Goal: Task Accomplishment & Management: Manage account settings

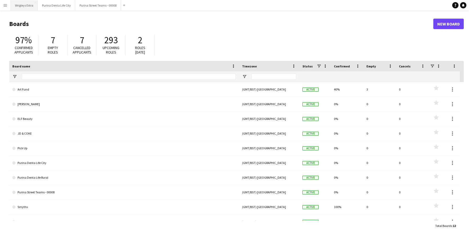
click at [25, 4] on button "Wrigleys Extra Close" at bounding box center [24, 5] width 27 height 10
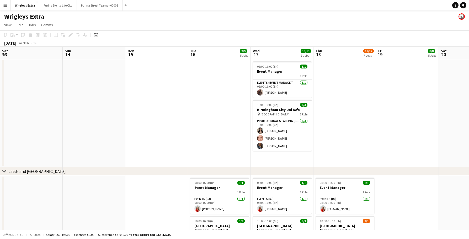
scroll to position [0, 133]
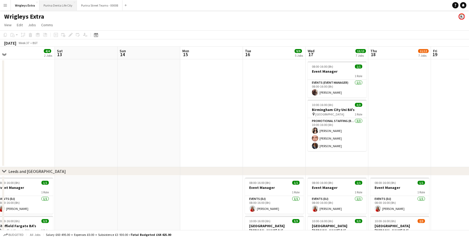
click at [67, 8] on button "Purina Denta Life City Close" at bounding box center [58, 5] width 38 height 10
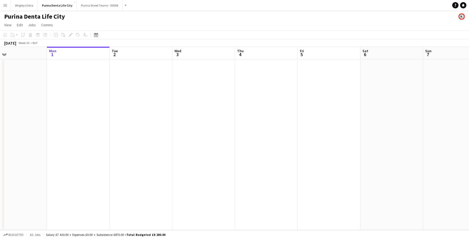
scroll to position [0, 153]
click at [136, 82] on app-date-cell at bounding box center [129, 144] width 63 height 171
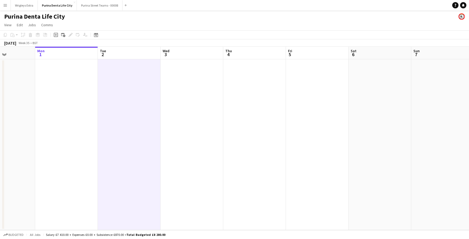
click at [190, 87] on app-date-cell at bounding box center [191, 144] width 63 height 171
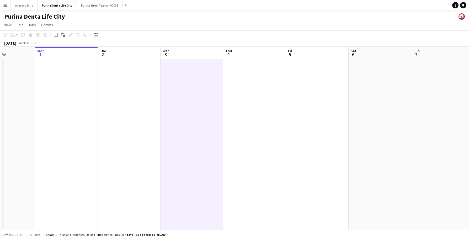
click at [234, 79] on app-date-cell at bounding box center [254, 144] width 63 height 171
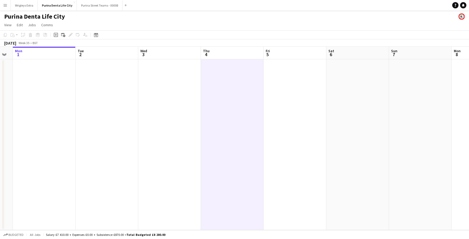
scroll to position [0, 176]
click at [227, 88] on app-date-cell at bounding box center [231, 144] width 63 height 171
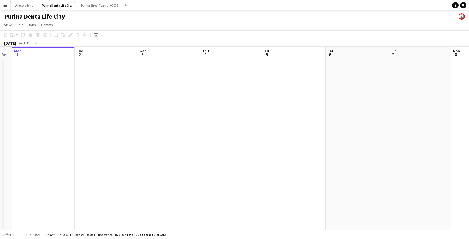
click at [227, 88] on app-date-cell at bounding box center [231, 144] width 63 height 171
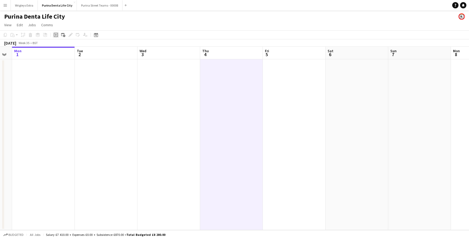
click at [56, 34] on icon "Add job" at bounding box center [56, 35] width 4 height 4
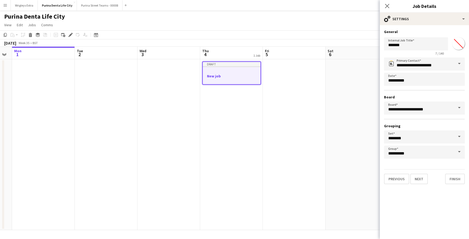
click at [283, 33] on app-toolbar "Copy Paste Paste Command V Paste with crew Command Shift V Paste linked Job [GE…" at bounding box center [234, 34] width 469 height 9
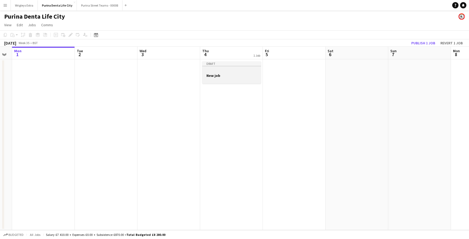
click at [216, 76] on h3 "New job" at bounding box center [231, 75] width 59 height 5
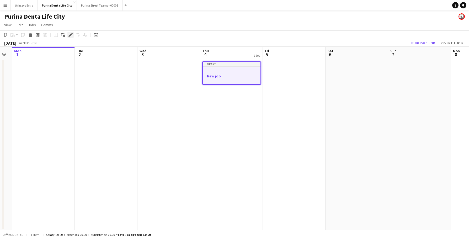
click at [70, 36] on icon at bounding box center [70, 35] width 3 height 3
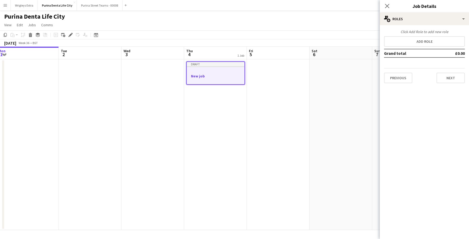
scroll to position [0, 193]
click at [409, 43] on button "Add role" at bounding box center [424, 41] width 81 height 10
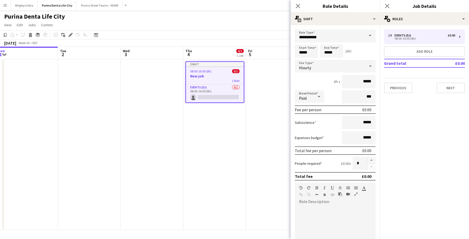
click at [272, 72] on app-date-cell at bounding box center [277, 144] width 63 height 171
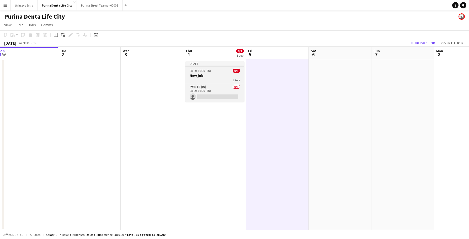
click at [218, 68] on app-job-card "Draft 08:00-16:00 (8h) 0/1 New job 1 Role Events (DJ) 0/1 08:00-16:00 (8h) sing…" at bounding box center [214, 81] width 59 height 40
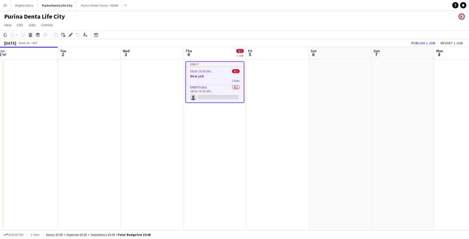
click at [30, 35] on icon at bounding box center [30, 35] width 3 height 3
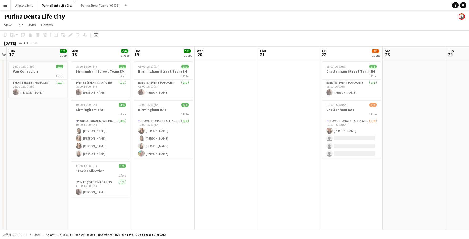
scroll to position [0, 118]
click at [99, 113] on div "1 Role" at bounding box center [101, 114] width 59 height 4
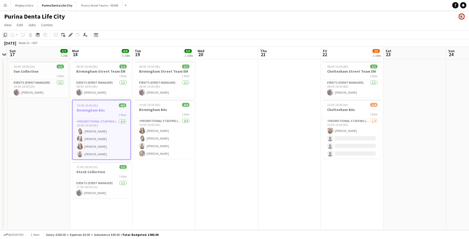
click at [3, 35] on icon "Copy" at bounding box center [5, 35] width 4 height 4
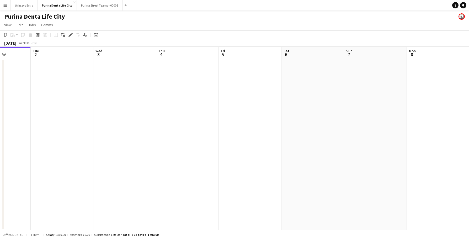
scroll to position [0, 222]
click at [188, 71] on app-date-cell at bounding box center [185, 144] width 63 height 171
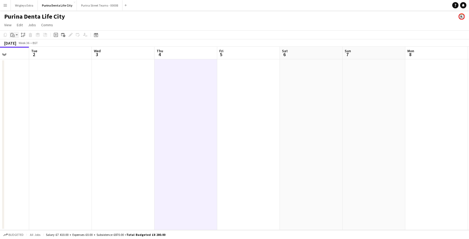
click at [15, 35] on div "Paste" at bounding box center [12, 35] width 6 height 6
click at [21, 45] on link "Paste Command V" at bounding box center [34, 44] width 41 height 5
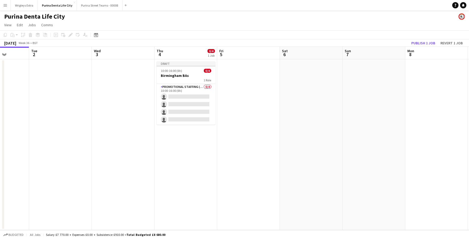
click at [263, 75] on app-date-cell at bounding box center [248, 144] width 63 height 171
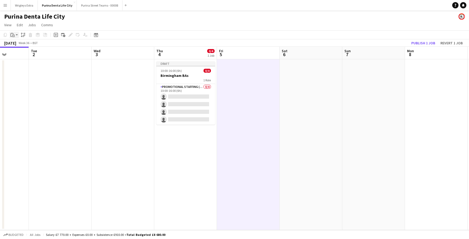
click at [15, 33] on div "Paste" at bounding box center [12, 35] width 6 height 6
click at [21, 45] on link "Paste Command V" at bounding box center [34, 44] width 41 height 5
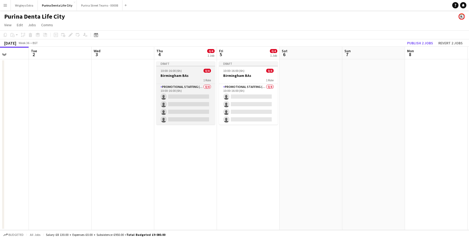
click at [179, 72] on span "10:00-16:00 (6h)" at bounding box center [170, 71] width 21 height 4
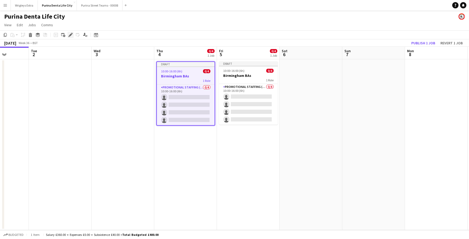
click at [72, 37] on icon "Edit" at bounding box center [70, 35] width 4 height 4
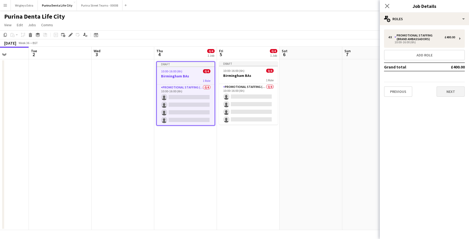
click at [454, 96] on button "Next" at bounding box center [450, 91] width 28 height 10
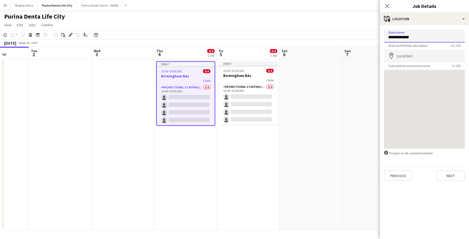
type input "**********"
type input "*"
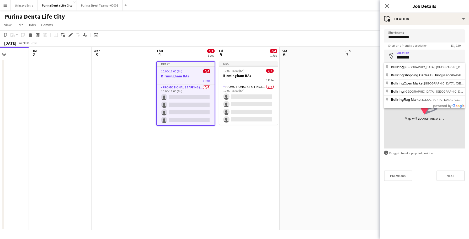
type input "**********"
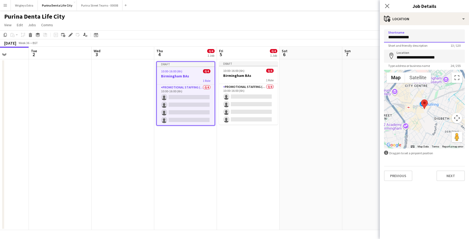
drag, startPoint x: 416, startPoint y: 37, endPoint x: 367, endPoint y: 33, distance: 49.2
click at [367, 33] on body "Menu Boards Boards Boards All jobs Status Workforce Workforce My Workforce Recr…" at bounding box center [234, 119] width 469 height 239
click at [452, 169] on div "Previous Next" at bounding box center [424, 173] width 81 height 15
click at [450, 176] on button "Next" at bounding box center [450, 175] width 28 height 10
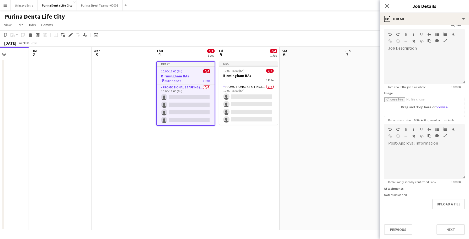
scroll to position [20, 0]
click at [449, 228] on button "Next" at bounding box center [450, 229] width 28 height 10
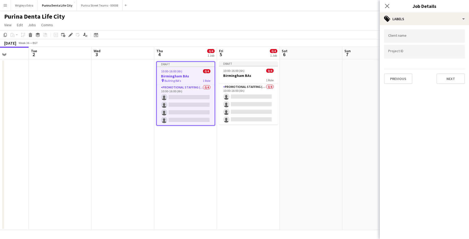
scroll to position [0, 0]
click at [456, 77] on button "Next" at bounding box center [450, 78] width 28 height 10
click at [449, 55] on button "Next" at bounding box center [450, 54] width 28 height 10
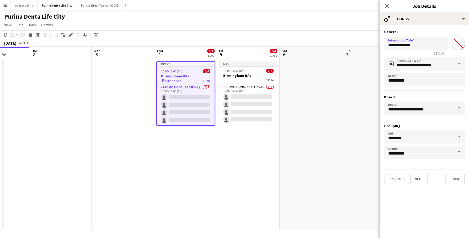
drag, startPoint x: 426, startPoint y: 47, endPoint x: 387, endPoint y: 43, distance: 39.6
click at [386, 43] on input "**********" at bounding box center [416, 43] width 64 height 13
paste input "text"
type input "**********"
click at [455, 174] on button "Finish" at bounding box center [455, 179] width 20 height 10
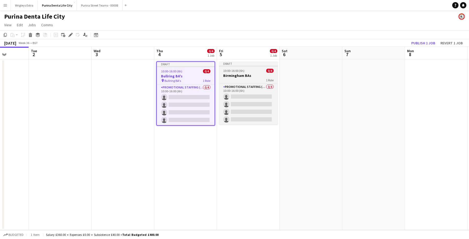
click at [248, 67] on app-job-card "Draft 10:00-16:00 (6h) 0/4 Birmingham BAs 1 Role Promotional Staffing (Brand Am…" at bounding box center [248, 92] width 59 height 63
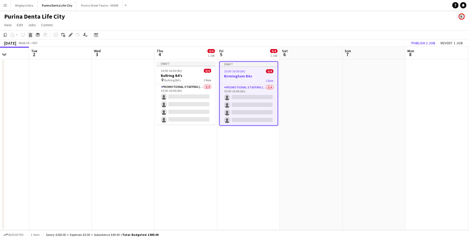
click at [31, 33] on icon at bounding box center [30, 33] width 3 height 1
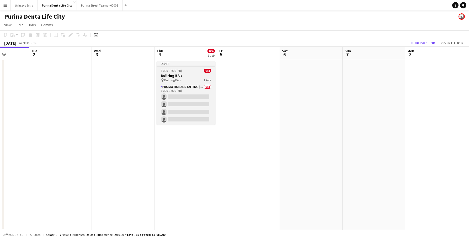
click at [177, 74] on h3 "Bullring BA's" at bounding box center [186, 75] width 59 height 5
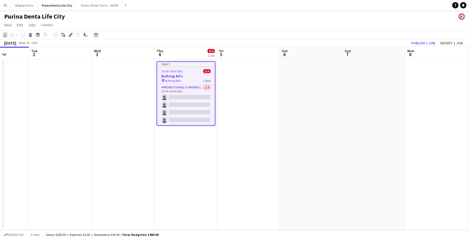
click at [5, 34] on icon "Copy" at bounding box center [5, 35] width 4 height 4
click at [253, 85] on app-date-cell at bounding box center [248, 144] width 63 height 171
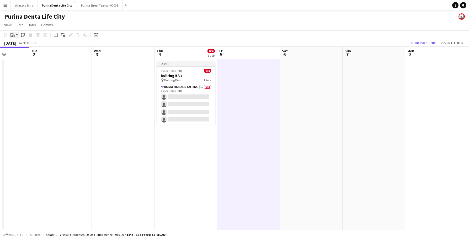
click at [13, 35] on icon at bounding box center [13, 35] width 1 height 0
click at [22, 46] on link "Paste Command V" at bounding box center [34, 44] width 41 height 5
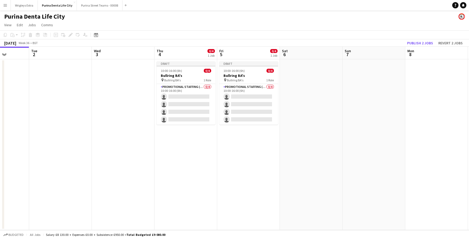
click at [233, 149] on app-date-cell "Draft 10:00-16:00 (6h) 0/4 Bullring BA's pin Bullring BA's 1 Role Promotional S…" at bounding box center [248, 144] width 63 height 171
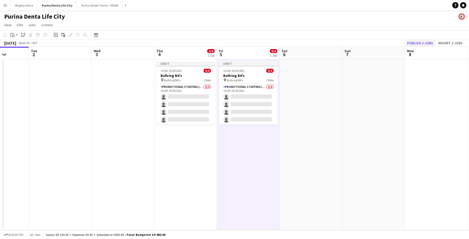
click at [419, 44] on button "Publish 2 jobs" at bounding box center [420, 43] width 30 height 7
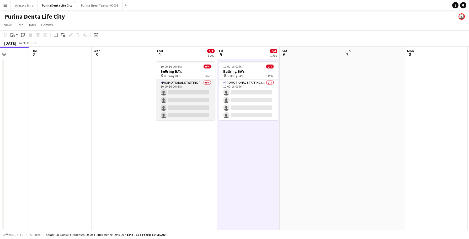
click at [197, 105] on app-card-role "Promotional Staffing (Brand Ambassadors) 0/4 10:00-16:00 (6h) single-neutral-ac…" at bounding box center [185, 100] width 59 height 41
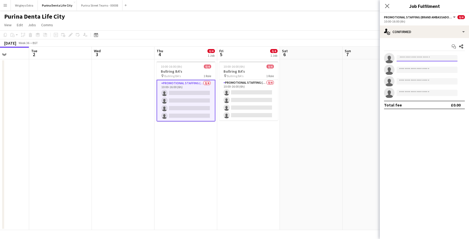
click at [415, 58] on input at bounding box center [427, 58] width 61 height 6
type input "****"
click at [422, 68] on span "[EMAIL_ADDRESS][DOMAIN_NAME]" at bounding box center [427, 70] width 52 height 4
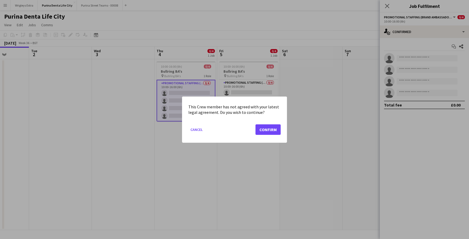
click at [267, 130] on button "Confirm" at bounding box center [267, 129] width 25 height 10
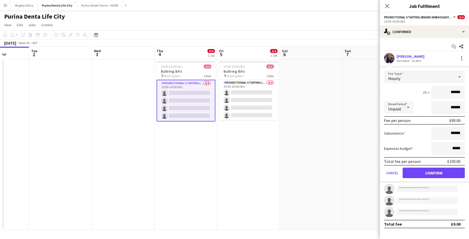
click at [444, 172] on button "Confirm" at bounding box center [434, 173] width 62 height 10
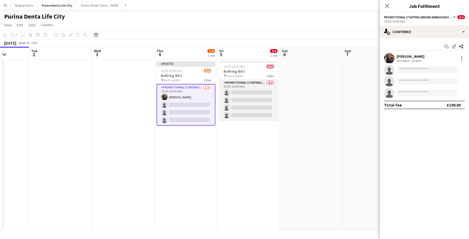
click at [254, 100] on app-card-role "Promotional Staffing (Brand Ambassadors) 0/4 10:00-16:00 (6h) single-neutral-ac…" at bounding box center [248, 100] width 59 height 41
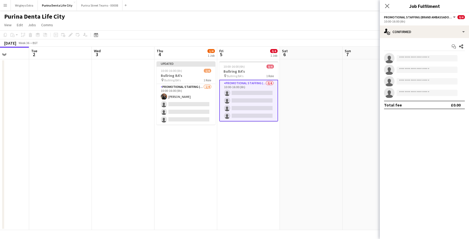
scroll to position [0, 221]
click at [411, 56] on input at bounding box center [427, 58] width 61 height 6
type input "****"
click at [418, 73] on span "[PHONE_NUMBER]" at bounding box center [427, 74] width 52 height 4
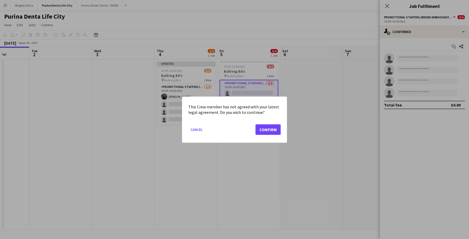
click at [271, 129] on button "Confirm" at bounding box center [267, 129] width 25 height 10
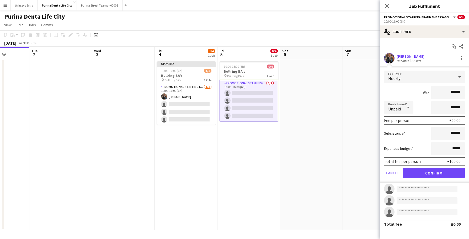
click at [448, 174] on button "Confirm" at bounding box center [434, 173] width 62 height 10
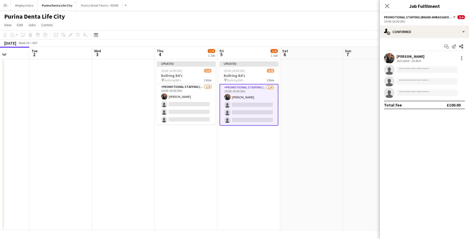
click at [297, 160] on app-date-cell at bounding box center [311, 144] width 63 height 171
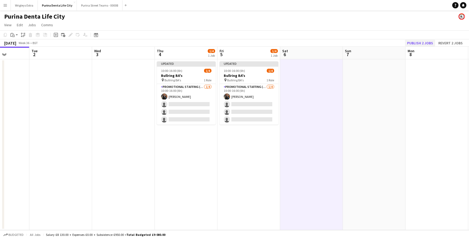
click at [419, 41] on button "Publish 2 jobs" at bounding box center [420, 43] width 30 height 7
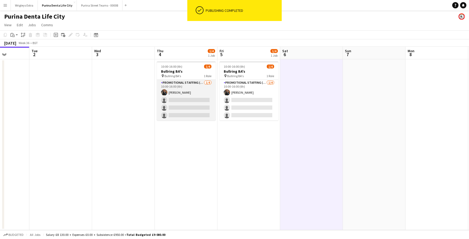
click at [197, 112] on app-card-role "Promotional Staffing (Brand Ambassadors) [DATE] 10:00-16:00 (6h) [PERSON_NAME] …" at bounding box center [186, 100] width 59 height 41
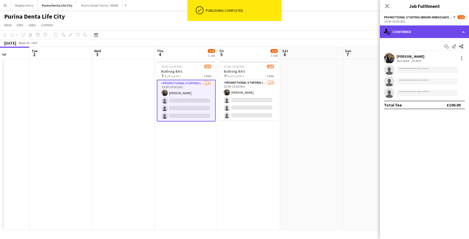
click at [437, 38] on div "single-neutral-actions-check-2 Confirmed" at bounding box center [424, 31] width 89 height 13
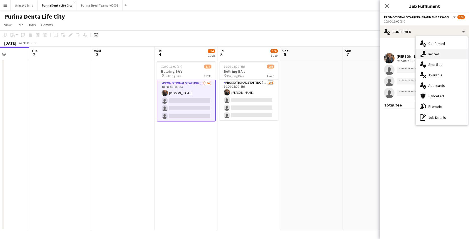
click at [437, 51] on div "single-neutral-actions-share-1 Invited" at bounding box center [442, 54] width 52 height 10
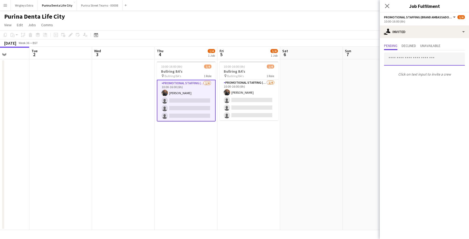
click at [420, 61] on input "text" at bounding box center [424, 58] width 81 height 13
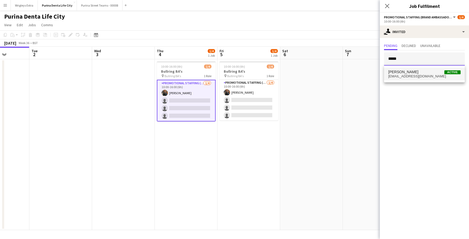
type input "*****"
click at [417, 70] on span "[PERSON_NAME] Active" at bounding box center [424, 72] width 72 height 4
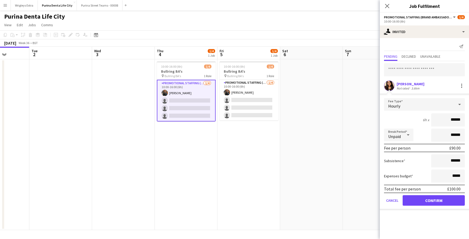
click at [429, 204] on button "Confirm" at bounding box center [434, 200] width 62 height 10
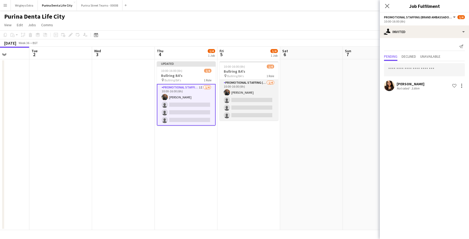
click at [265, 115] on app-card-role "Promotional Staffing (Brand Ambassadors) [DATE] 10:00-16:00 (6h) [PERSON_NAME] …" at bounding box center [249, 100] width 59 height 41
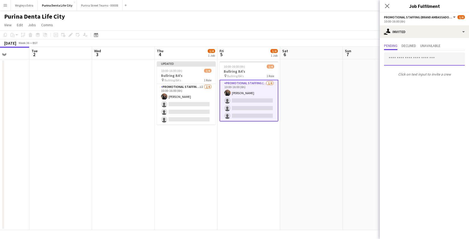
click at [412, 56] on input "text" at bounding box center [424, 58] width 81 height 13
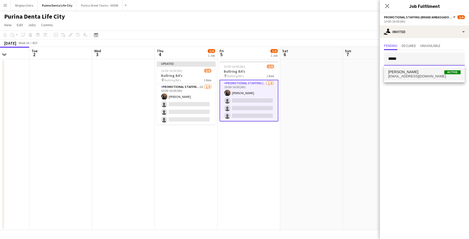
type input "*****"
click at [411, 71] on span "[PERSON_NAME]" at bounding box center [403, 72] width 30 height 4
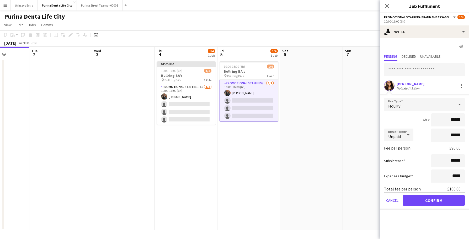
click at [435, 202] on button "Confirm" at bounding box center [434, 200] width 62 height 10
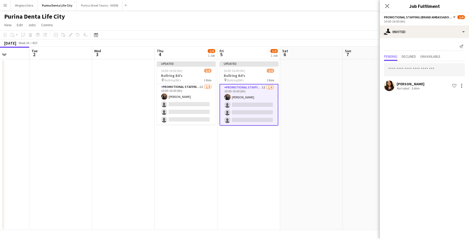
click at [362, 147] on app-date-cell at bounding box center [374, 144] width 63 height 171
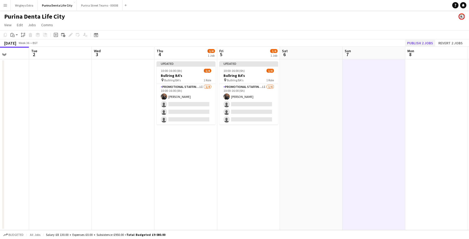
click at [421, 44] on button "Publish 2 jobs" at bounding box center [420, 43] width 30 height 7
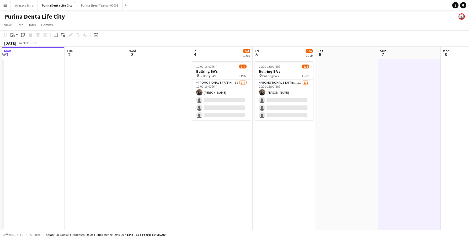
scroll to position [0, 185]
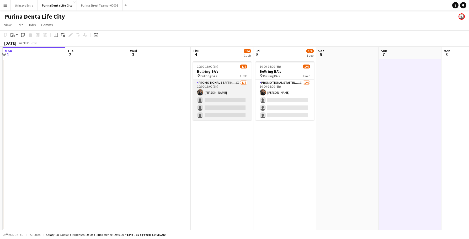
click at [223, 111] on app-card-role "Promotional Staffing (Brand Ambassadors) 1I [DATE] 10:00-16:00 (6h) [PERSON_NAM…" at bounding box center [222, 100] width 59 height 41
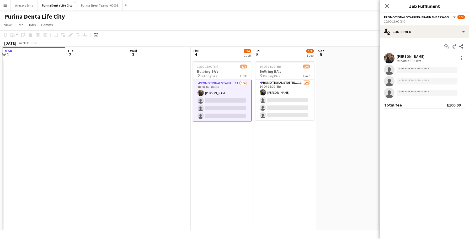
click at [318, 172] on app-date-cell at bounding box center [347, 144] width 63 height 171
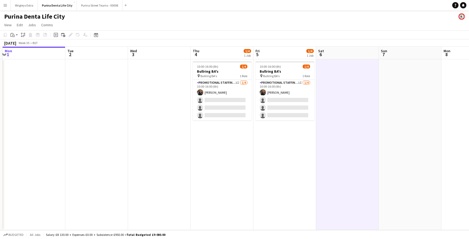
scroll to position [0, 186]
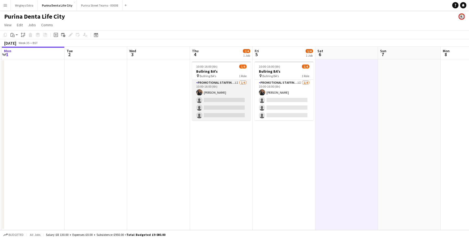
click at [221, 89] on app-card-role "Promotional Staffing (Brand Ambassadors) 1I [DATE] 10:00-16:00 (6h) [PERSON_NAM…" at bounding box center [221, 100] width 59 height 41
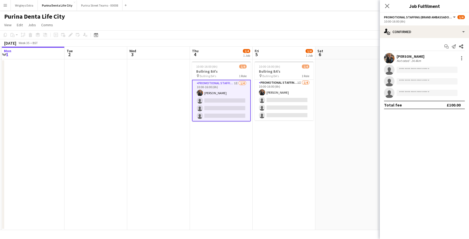
click at [389, 60] on app-user-avatar at bounding box center [389, 58] width 10 height 10
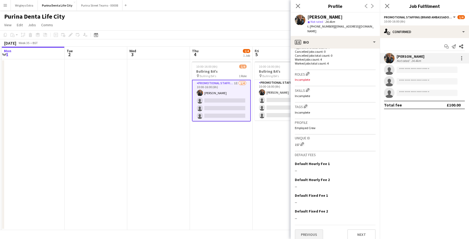
scroll to position [149, 0]
click at [306, 230] on button "Previous" at bounding box center [309, 235] width 28 height 10
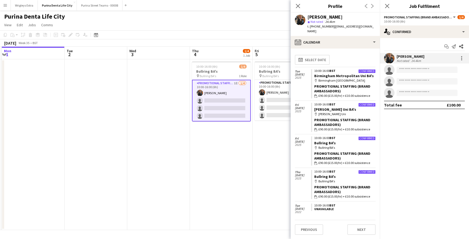
scroll to position [0, 0]
click at [224, 32] on app-toolbar "Copy Paste Paste Command V Paste with crew Command Shift V Paste linked Job [GE…" at bounding box center [234, 34] width 469 height 9
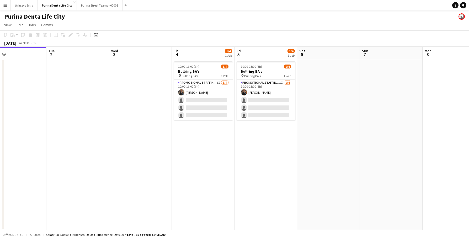
scroll to position [0, 142]
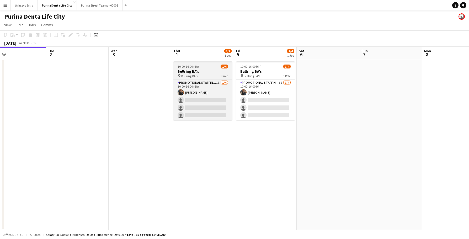
click at [193, 74] on span "Bullring BA's" at bounding box center [189, 76] width 17 height 4
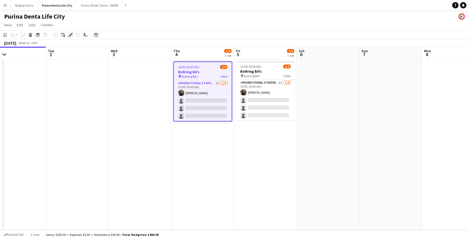
click at [73, 35] on div "Edit" at bounding box center [70, 35] width 6 height 6
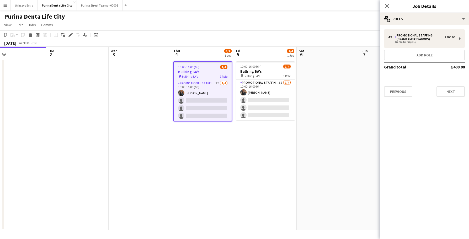
click at [449, 98] on div "4 x Promotional Staffing (Brand Ambassadors) £400.00 10:00-16:00 (6h) Add role …" at bounding box center [424, 63] width 89 height 76
click at [451, 94] on button "Next" at bounding box center [450, 91] width 28 height 10
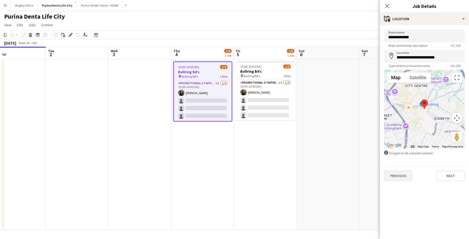
click at [395, 173] on button "Previous" at bounding box center [398, 175] width 28 height 10
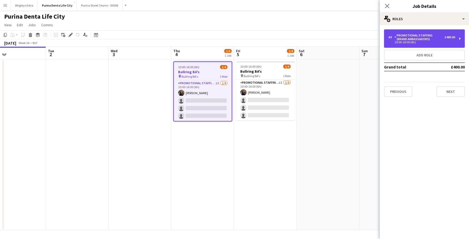
click at [405, 44] on div "10:00-16:00 (6h)" at bounding box center [421, 42] width 67 height 3
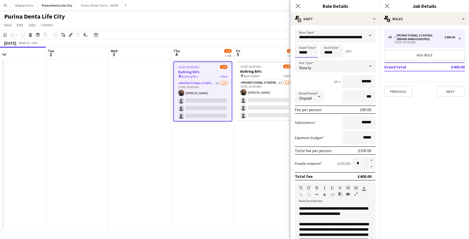
click at [310, 53] on input "*****" at bounding box center [306, 51] width 23 height 13
click at [302, 45] on input "*****" at bounding box center [306, 51] width 23 height 13
type input "*****"
click at [296, 40] on div at bounding box center [301, 41] width 10 height 5
click at [329, 56] on input "*****" at bounding box center [331, 51] width 23 height 13
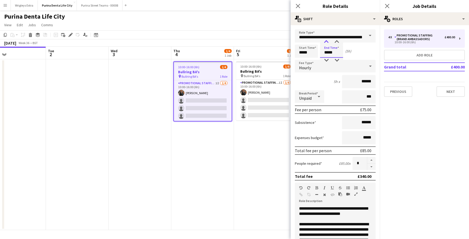
type input "*****"
click at [327, 42] on div at bounding box center [326, 41] width 10 height 5
click at [332, 89] on form "**********" at bounding box center [335, 192] width 89 height 326
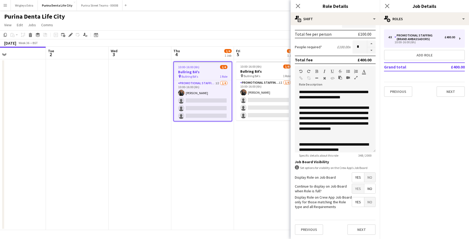
click at [355, 220] on div "Previous Next" at bounding box center [335, 229] width 81 height 19
click at [356, 228] on button "Next" at bounding box center [361, 229] width 28 height 10
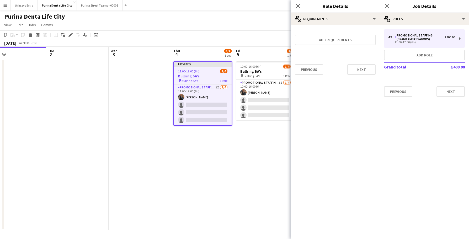
scroll to position [0, 0]
click at [229, 146] on app-date-cell "Updated 11:00-17:00 (6h) 1/4 Bullring BA's pin Bullring BA's 1 Role Promotional…" at bounding box center [202, 144] width 63 height 171
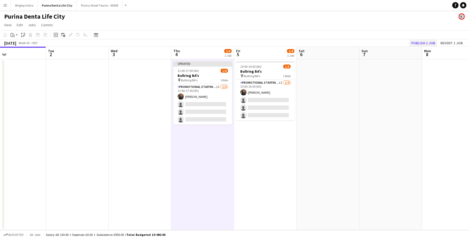
click at [418, 42] on button "Publish 1 job" at bounding box center [423, 43] width 28 height 7
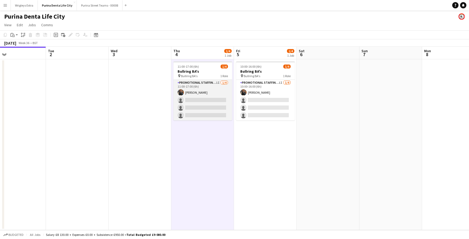
click at [208, 114] on app-card-role "Promotional Staffing (Brand Ambassadors) 1I [DATE] 11:00-17:00 (6h) [PERSON_NAM…" at bounding box center [202, 100] width 59 height 41
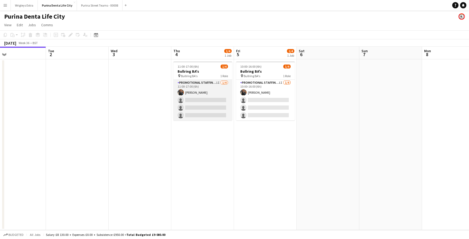
click at [194, 117] on app-card-role "Promotional Staffing (Brand Ambassadors) 1I [DATE] 11:00-17:00 (6h) [PERSON_NAM…" at bounding box center [202, 100] width 59 height 41
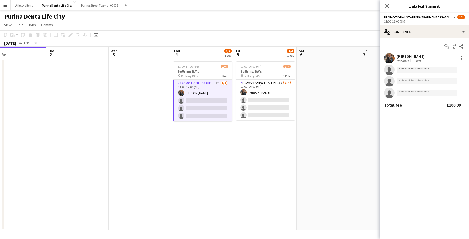
click at [262, 38] on app-toolbar "Copy Paste Paste Command V Paste with crew Command Shift V Paste linked Job [GE…" at bounding box center [234, 34] width 469 height 9
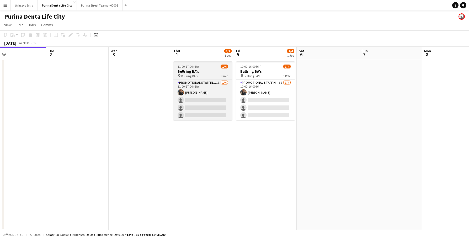
click at [186, 77] on span "Bullring BA's" at bounding box center [189, 76] width 17 height 4
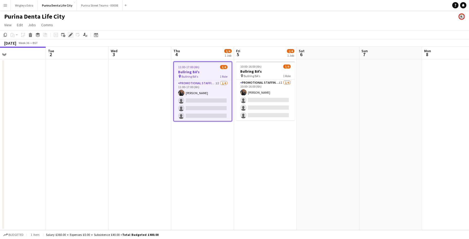
click at [71, 34] on icon "Edit" at bounding box center [70, 35] width 4 height 4
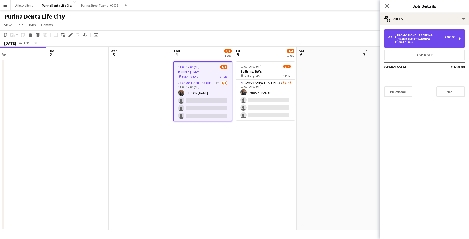
click at [447, 36] on div "£400.00" at bounding box center [450, 37] width 10 height 4
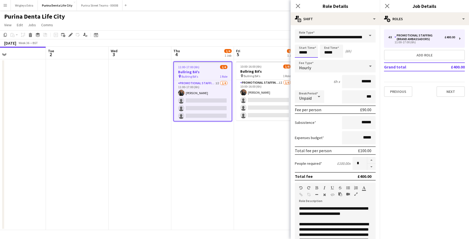
click at [306, 54] on input "*****" at bounding box center [306, 51] width 23 height 13
click at [301, 57] on input "*****" at bounding box center [306, 51] width 23 height 13
type input "*****"
click at [301, 58] on div at bounding box center [301, 60] width 10 height 5
click at [329, 54] on input "*****" at bounding box center [331, 51] width 23 height 13
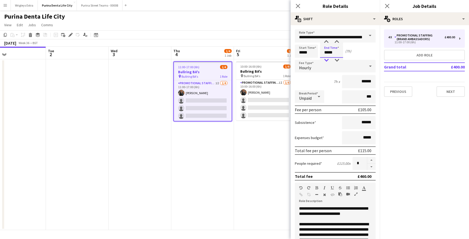
type input "*****"
click at [325, 60] on div at bounding box center [326, 60] width 10 height 5
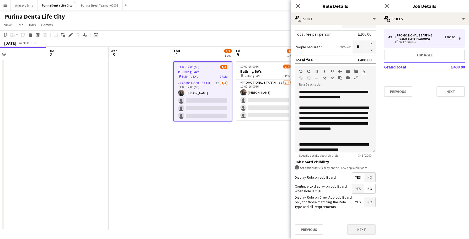
scroll to position [116, 0]
click at [356, 234] on button "Next" at bounding box center [361, 229] width 28 height 10
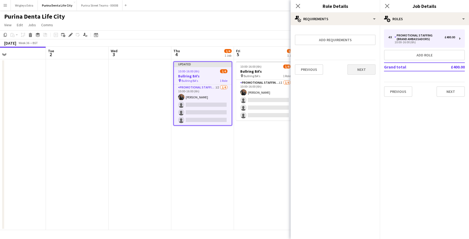
click at [359, 72] on button "Next" at bounding box center [361, 69] width 28 height 10
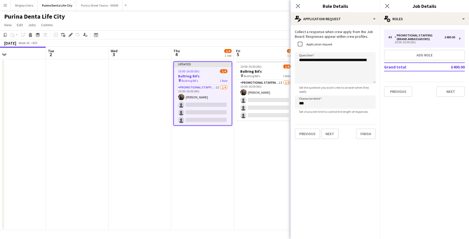
click at [284, 40] on div "[DATE] Week 36 • BST Publish 1 job Revert 1 job" at bounding box center [234, 42] width 469 height 7
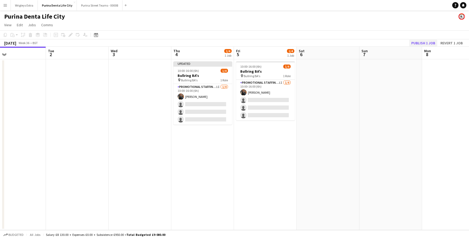
click at [422, 44] on button "Publish 1 job" at bounding box center [423, 43] width 28 height 7
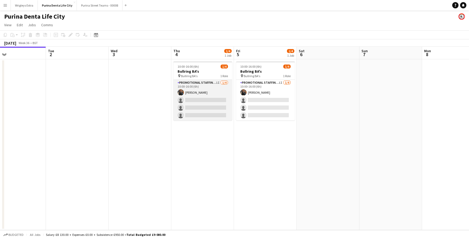
click at [203, 97] on app-card-role "Promotional Staffing (Brand Ambassadors) 1I [DATE] 10:00-16:00 (6h) [PERSON_NAM…" at bounding box center [202, 100] width 59 height 41
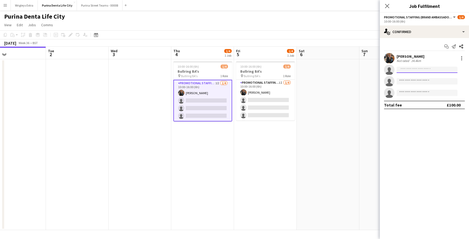
click at [405, 69] on input at bounding box center [427, 70] width 61 height 6
type input "*****"
drag, startPoint x: 411, startPoint y: 78, endPoint x: 417, endPoint y: 82, distance: 7.2
click at [417, 82] on span "[EMAIL_ADDRESS][DOMAIN_NAME]" at bounding box center [427, 81] width 52 height 4
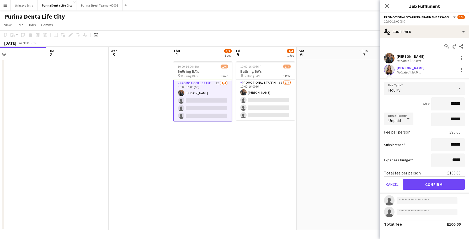
click at [438, 183] on button "Confirm" at bounding box center [434, 184] width 62 height 10
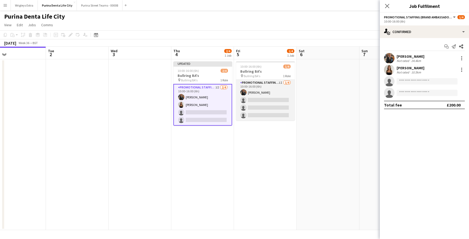
click at [260, 103] on app-card-role "Promotional Staffing (Brand Ambassadors) 1I [DATE] 10:00-16:00 (6h) [PERSON_NAM…" at bounding box center [265, 100] width 59 height 41
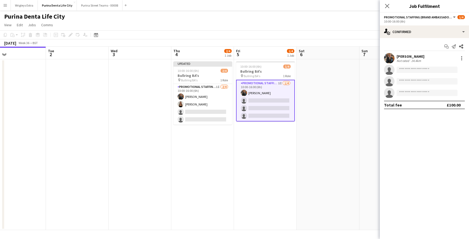
click at [424, 74] on app-invite-slot "single-neutral-actions" at bounding box center [424, 70] width 89 height 10
click at [420, 70] on input at bounding box center [427, 70] width 61 height 6
type input "*****"
drag, startPoint x: 420, startPoint y: 73, endPoint x: 417, endPoint y: 79, distance: 6.9
click at [417, 79] on span "[EMAIL_ADDRESS][DOMAIN_NAME]" at bounding box center [427, 81] width 52 height 4
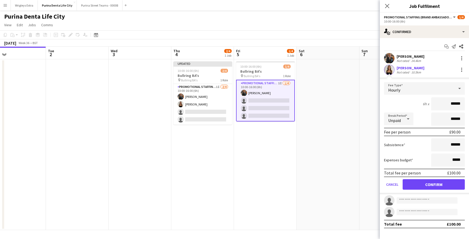
click at [429, 186] on button "Confirm" at bounding box center [434, 184] width 62 height 10
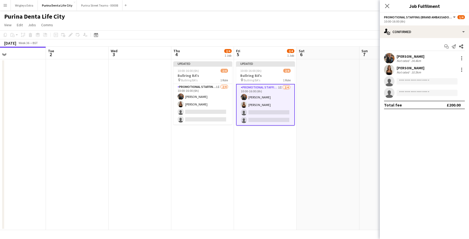
click at [357, 156] on app-date-cell at bounding box center [328, 144] width 63 height 171
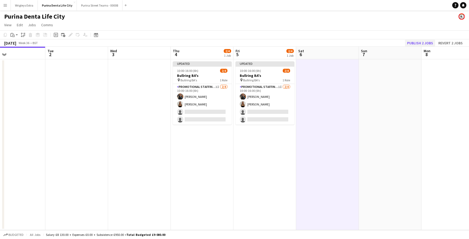
click at [411, 43] on button "Publish 2 jobs" at bounding box center [420, 43] width 30 height 7
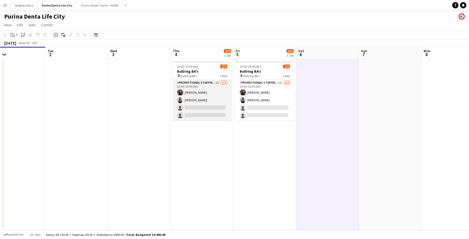
click at [206, 114] on app-card-role "Promotional Staffing (Brand Ambassadors) 1I [DATE] 10:00-16:00 (6h) [PERSON_NAM…" at bounding box center [202, 100] width 59 height 41
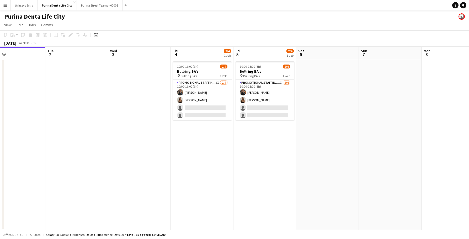
click at [183, 122] on app-date-cell "10:00-16:00 (6h) 2/4 Bullring BA's pin Bullring BA's 1 Role Promotional Staffin…" at bounding box center [202, 144] width 63 height 171
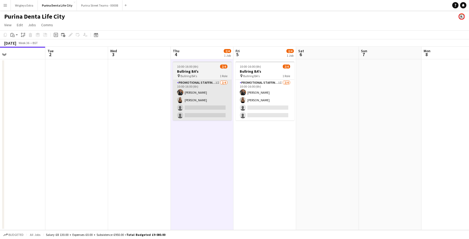
click at [189, 112] on app-card-role "Promotional Staffing (Brand Ambassadors) 1I [DATE] 10:00-16:00 (6h) [PERSON_NAM…" at bounding box center [202, 100] width 59 height 41
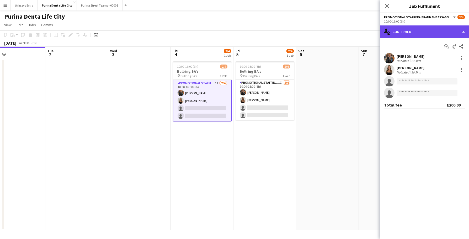
click at [425, 30] on div "single-neutral-actions-check-2 Confirmed" at bounding box center [424, 31] width 89 height 13
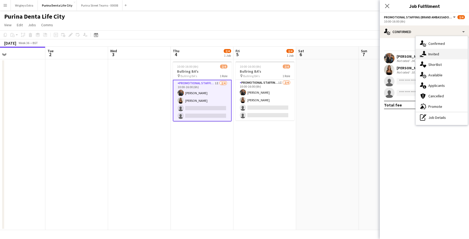
click at [427, 53] on div "single-neutral-actions-share-1 Invited" at bounding box center [442, 54] width 52 height 10
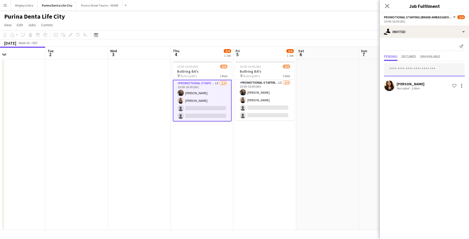
click at [410, 70] on input "text" at bounding box center [424, 69] width 81 height 13
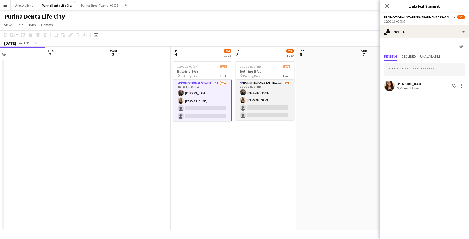
click at [268, 113] on app-card-role "Promotional Staffing (Brand Ambassadors) 1I [DATE] 10:00-16:00 (6h) [PERSON_NAM…" at bounding box center [264, 100] width 59 height 41
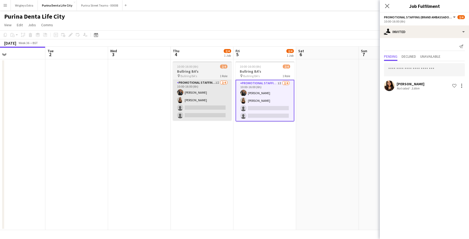
click at [208, 108] on app-card-role "Promotional Staffing (Brand Ambassadors) 1I [DATE] 10:00-16:00 (6h) [PERSON_NAM…" at bounding box center [202, 100] width 59 height 41
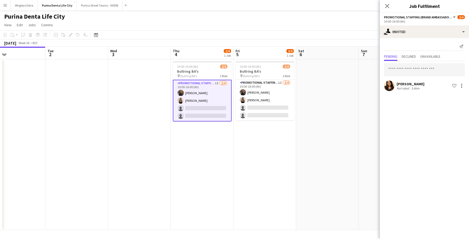
click at [328, 26] on app-page-menu "View Day view expanded Day view collapsed Month view Date picker Jump to [DATE]…" at bounding box center [234, 25] width 469 height 10
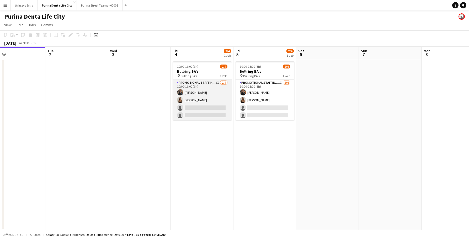
click at [222, 108] on app-card-role "Promotional Staffing (Brand Ambassadors) 1I [DATE] 10:00-16:00 (6h) [PERSON_NAM…" at bounding box center [202, 100] width 59 height 41
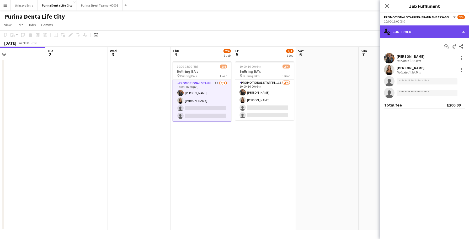
click at [432, 35] on div "single-neutral-actions-check-2 Confirmed" at bounding box center [424, 31] width 89 height 13
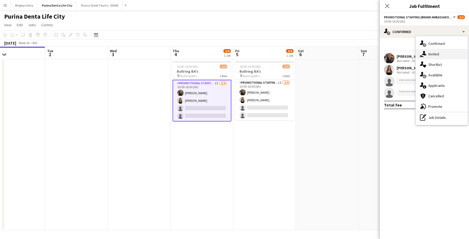
click at [437, 55] on div "single-neutral-actions-share-1 Invited" at bounding box center [442, 54] width 52 height 10
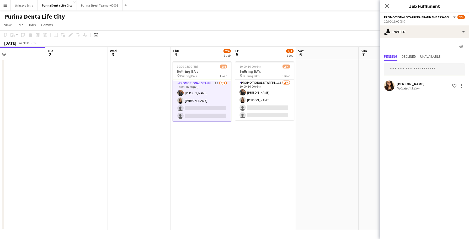
click at [416, 67] on input "text" at bounding box center [424, 69] width 81 height 13
type input "*"
type input "******"
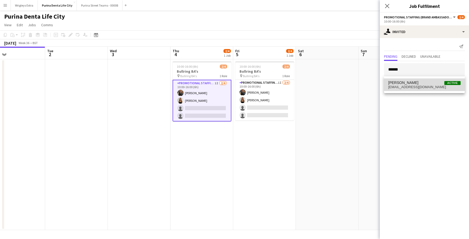
drag, startPoint x: 416, startPoint y: 67, endPoint x: 429, endPoint y: 82, distance: 19.4
click at [429, 82] on span "[PERSON_NAME] Active" at bounding box center [424, 83] width 72 height 4
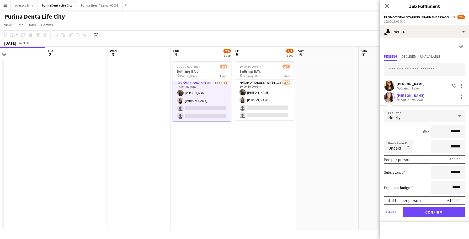
click at [423, 209] on button "Confirm" at bounding box center [434, 212] width 62 height 10
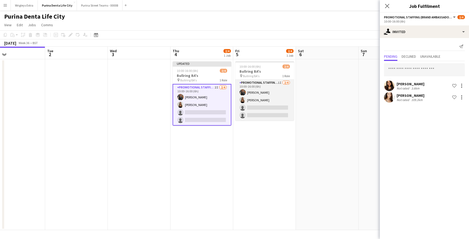
click at [257, 115] on app-card-role "Promotional Staffing (Brand Ambassadors) 1I [DATE] 10:00-16:00 (6h) [PERSON_NAM…" at bounding box center [264, 100] width 59 height 41
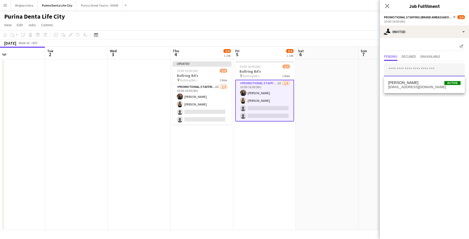
click at [397, 75] on input "text" at bounding box center [424, 69] width 81 height 13
type input "******"
click at [406, 86] on span "[EMAIL_ADDRESS][DOMAIN_NAME]" at bounding box center [424, 87] width 72 height 4
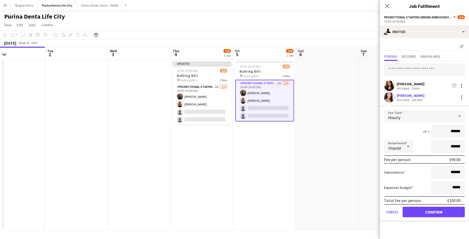
click at [429, 217] on form "Fee Type Hourly 6h x ****** Break Period Unpaid ****** Fee per person £90.00 Su…" at bounding box center [424, 166] width 89 height 112
click at [430, 213] on button "Confirm" at bounding box center [434, 212] width 62 height 10
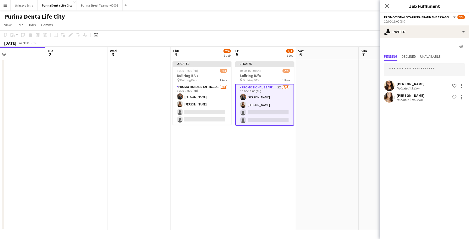
click at [335, 160] on app-date-cell at bounding box center [327, 144] width 63 height 171
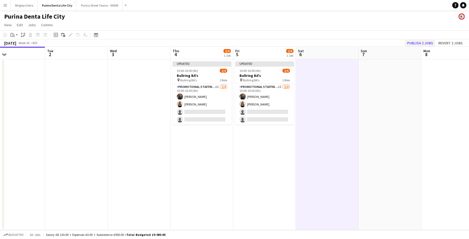
click at [425, 42] on button "Publish 2 jobs" at bounding box center [420, 43] width 30 height 7
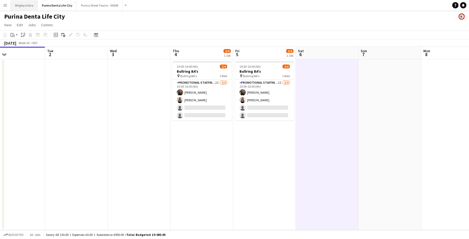
click at [27, 4] on button "Wrigleys Extra Close" at bounding box center [24, 5] width 27 height 10
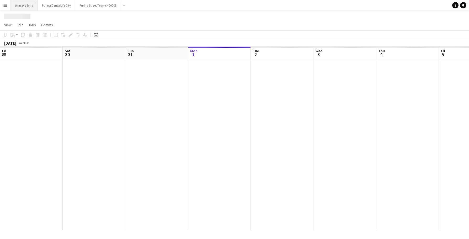
click at [27, 4] on button "Wrigleys Extra Close" at bounding box center [24, 5] width 27 height 10
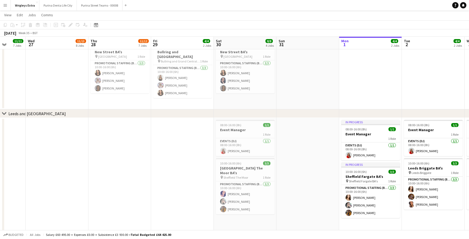
scroll to position [0, 125]
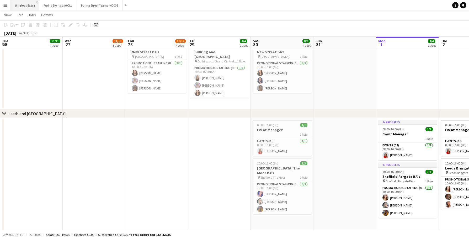
click at [36, 3] on app-icon "Close" at bounding box center [37, 2] width 2 height 2
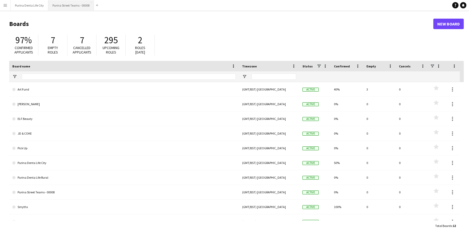
click at [70, 0] on button "Purina Street Teams - 00008 Close" at bounding box center [71, 5] width 46 height 10
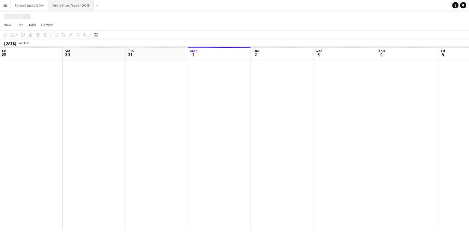
scroll to position [0, 125]
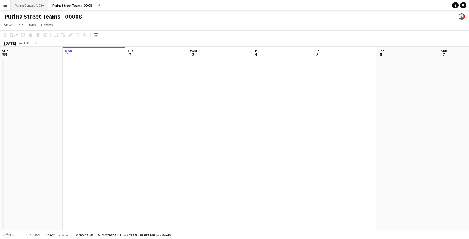
click at [41, 5] on button "Purina Denta Life City Close" at bounding box center [30, 5] width 38 height 10
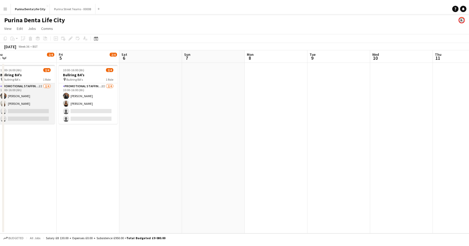
scroll to position [0, 167]
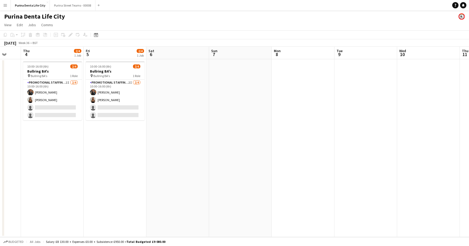
click at [183, 84] on app-date-cell at bounding box center [177, 148] width 63 height 178
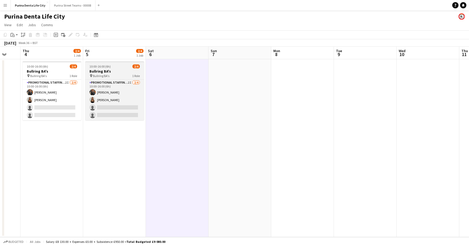
click at [123, 70] on h3 "Bullring BA's" at bounding box center [114, 71] width 59 height 5
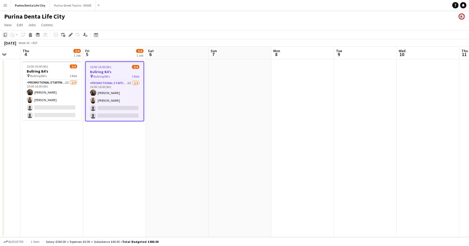
click at [2, 36] on div "Copy" at bounding box center [5, 35] width 6 height 6
click at [190, 98] on app-date-cell at bounding box center [177, 148] width 63 height 178
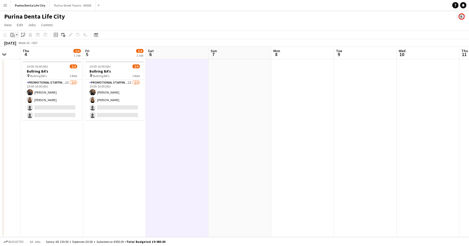
click at [13, 35] on icon at bounding box center [13, 36] width 2 height 2
click at [18, 45] on link "Paste Command V" at bounding box center [34, 44] width 41 height 5
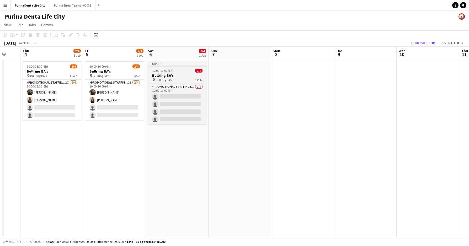
click at [176, 80] on div "pin Bullring BA's 1 Role" at bounding box center [177, 80] width 59 height 4
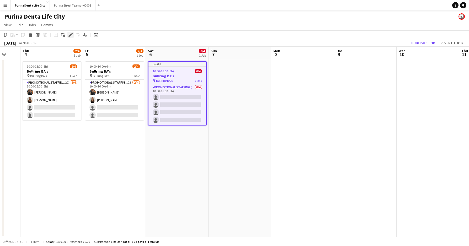
click at [68, 35] on div "Edit" at bounding box center [70, 35] width 6 height 6
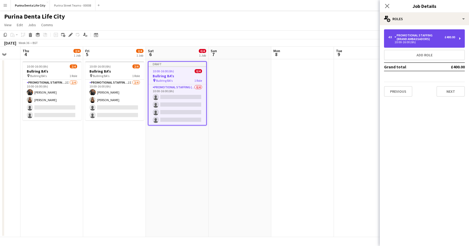
click at [427, 40] on div "Promotional Staffing (Brand Ambassadors)" at bounding box center [419, 37] width 50 height 7
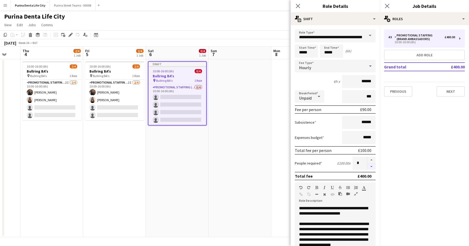
click at [374, 167] on button "button" at bounding box center [371, 167] width 8 height 7
type input "*"
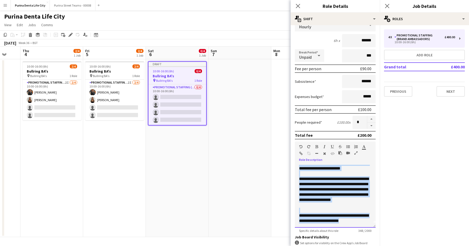
scroll to position [0, 0]
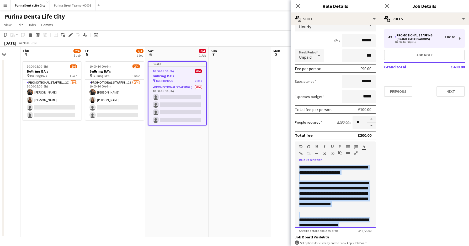
drag, startPoint x: 365, startPoint y: 222, endPoint x: 296, endPoint y: 156, distance: 95.5
click at [296, 156] on div "**********" at bounding box center [335, 185] width 81 height 86
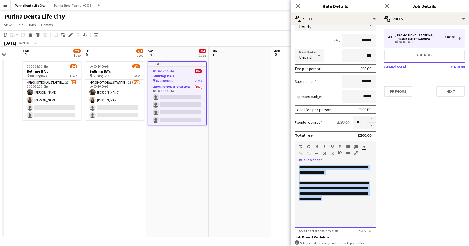
copy div "**********"
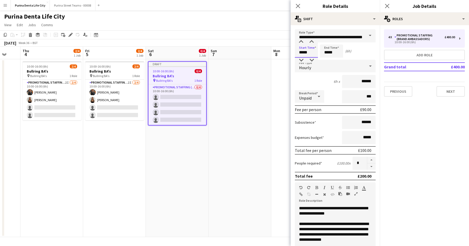
click at [307, 56] on input "*****" at bounding box center [306, 51] width 23 height 13
type input "*****"
click at [304, 58] on div at bounding box center [301, 60] width 10 height 5
click at [325, 88] on form "**********" at bounding box center [335, 192] width 89 height 326
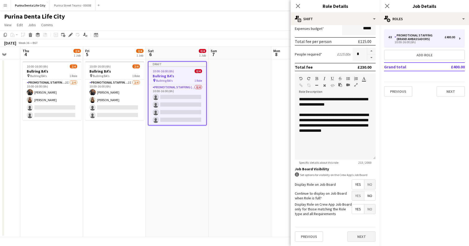
scroll to position [109, 0]
click at [358, 239] on button "Next" at bounding box center [361, 237] width 28 height 10
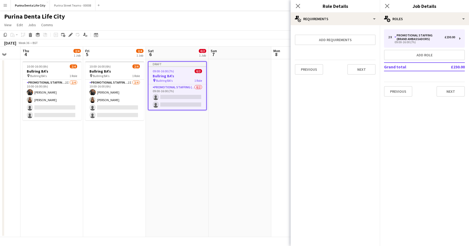
scroll to position [0, 0]
click at [445, 91] on button "Next" at bounding box center [450, 91] width 28 height 10
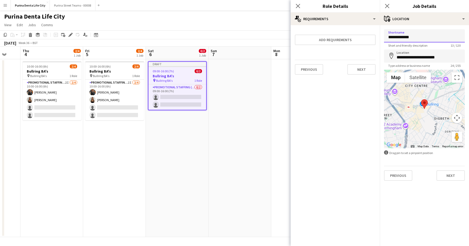
drag, startPoint x: 421, startPoint y: 36, endPoint x: 385, endPoint y: 34, distance: 36.0
type input "*"
type input "**********"
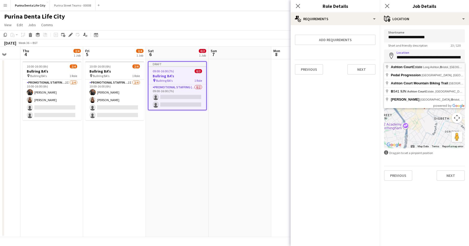
type input "**********"
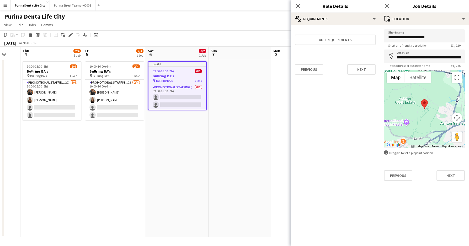
click at [456, 176] on button "Next" at bounding box center [450, 175] width 28 height 10
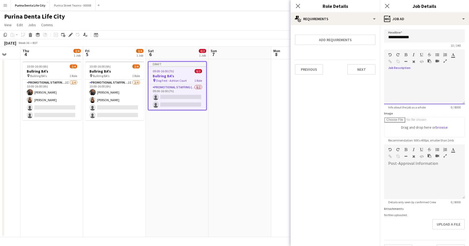
click at [410, 87] on div at bounding box center [424, 88] width 81 height 31
paste div
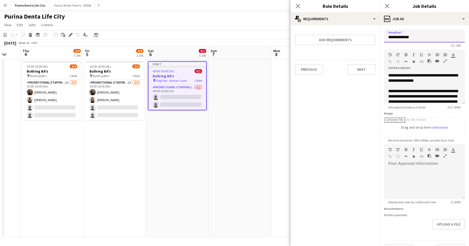
drag, startPoint x: 416, startPoint y: 34, endPoint x: 383, endPoint y: 34, distance: 33.0
click at [382, 34] on form "**********" at bounding box center [424, 142] width 89 height 226
drag, startPoint x: 416, startPoint y: 35, endPoint x: 385, endPoint y: 35, distance: 30.9
click at [385, 35] on input "**********" at bounding box center [424, 35] width 81 height 13
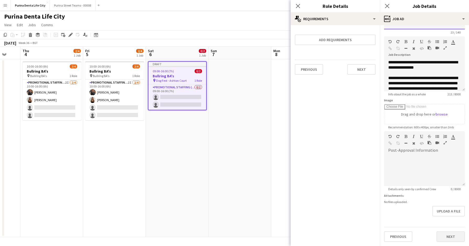
type input "**********"
click at [438, 232] on button "Next" at bounding box center [450, 237] width 28 height 10
type input "*******"
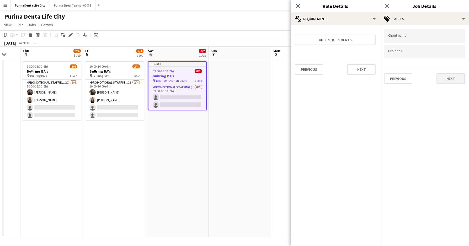
click at [449, 83] on button "Next" at bounding box center [450, 78] width 28 height 10
click at [440, 57] on button "Next" at bounding box center [450, 54] width 28 height 10
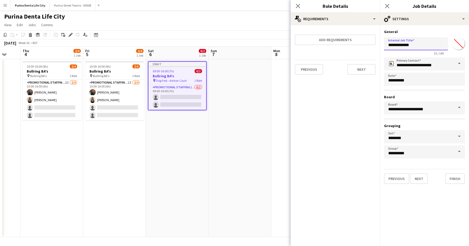
drag, startPoint x: 426, startPoint y: 43, endPoint x: 381, endPoint y: 42, distance: 44.9
click at [381, 42] on form "**********" at bounding box center [424, 106] width 89 height 155
type input "**********"
click at [419, 179] on button "Next" at bounding box center [419, 179] width 18 height 10
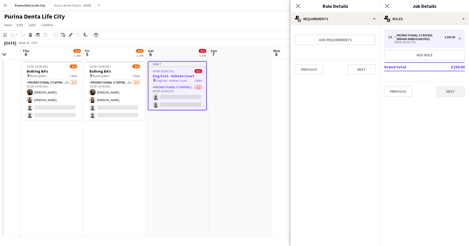
click at [446, 89] on button "Next" at bounding box center [450, 91] width 28 height 10
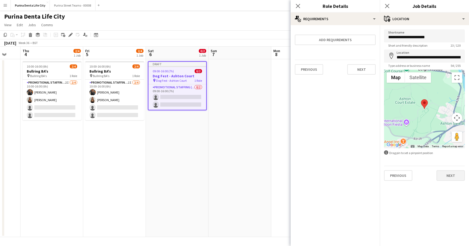
click at [451, 180] on button "Next" at bounding box center [450, 175] width 28 height 10
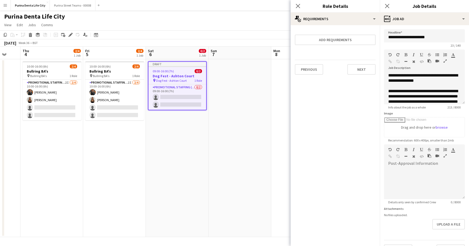
click at [279, 114] on app-date-cell at bounding box center [302, 148] width 63 height 178
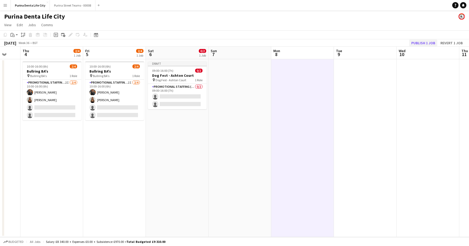
click at [425, 44] on button "Publish 1 job" at bounding box center [423, 43] width 28 height 7
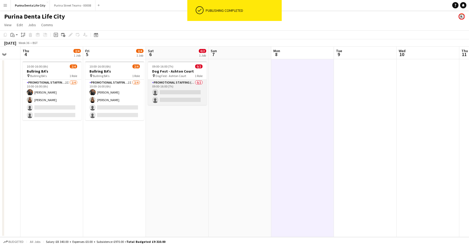
click at [184, 90] on app-card-role "Promotional Staffing (Brand Ambassadors) 0/2 09:00-16:00 (7h) single-neutral-ac…" at bounding box center [177, 92] width 59 height 25
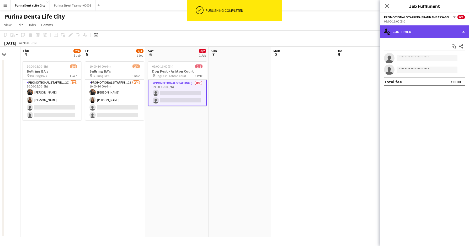
click at [421, 35] on div "single-neutral-actions-check-2 Confirmed" at bounding box center [424, 31] width 89 height 13
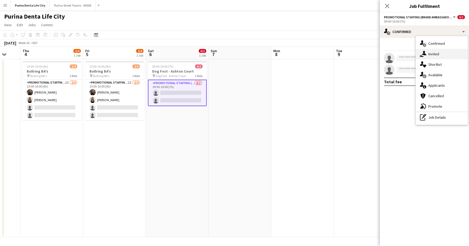
click at [431, 57] on div "single-neutral-actions-share-1 Invited" at bounding box center [442, 54] width 52 height 10
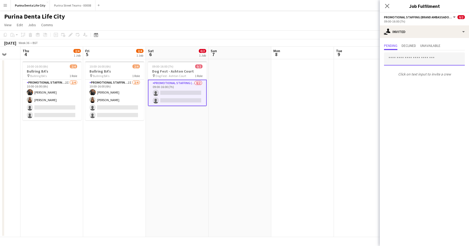
click at [411, 60] on input "text" at bounding box center [424, 58] width 81 height 13
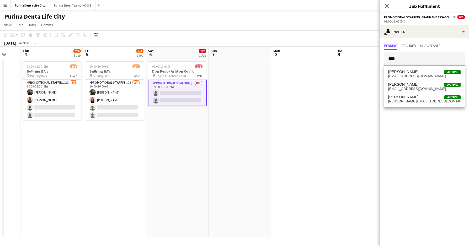
type input "****"
drag, startPoint x: 411, startPoint y: 60, endPoint x: 415, endPoint y: 74, distance: 14.4
click at [415, 74] on span "[PERSON_NAME] Active" at bounding box center [424, 72] width 72 height 4
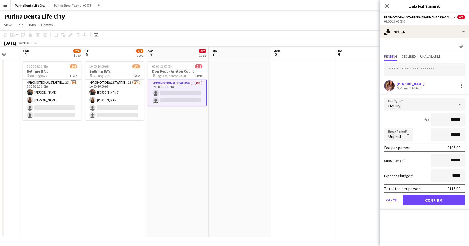
click at [437, 203] on button "Confirm" at bounding box center [434, 200] width 62 height 10
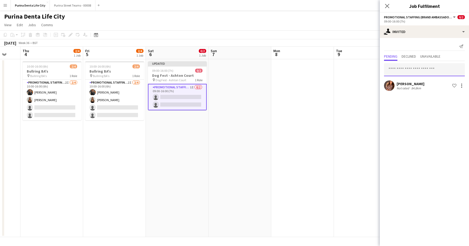
click at [416, 71] on input "text" at bounding box center [424, 69] width 81 height 13
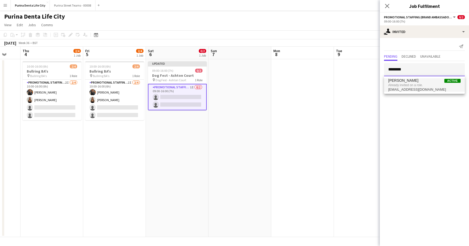
type input "********"
click at [411, 88] on span "[EMAIL_ADDRESS][DOMAIN_NAME]" at bounding box center [424, 90] width 72 height 4
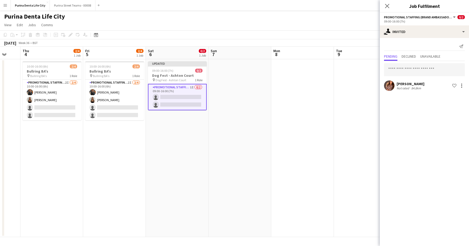
click at [348, 122] on app-date-cell at bounding box center [365, 148] width 63 height 178
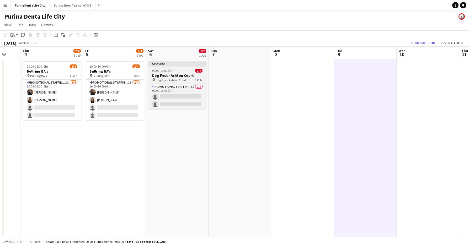
click at [168, 69] on span "09:00-16:00 (7h)" at bounding box center [162, 71] width 21 height 4
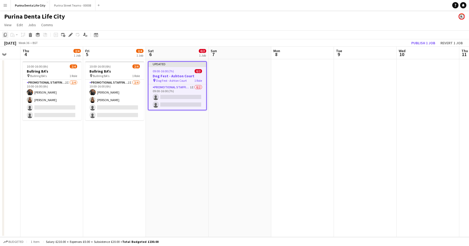
click at [4, 34] on icon at bounding box center [5, 35] width 3 height 4
click at [241, 83] on app-date-cell at bounding box center [239, 148] width 63 height 178
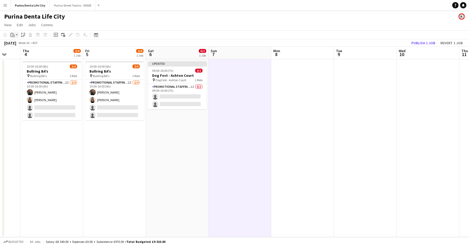
click at [14, 33] on icon "Paste" at bounding box center [12, 35] width 4 height 4
click at [19, 41] on div "Paste Command V Paste with crew Command Shift V" at bounding box center [34, 49] width 50 height 23
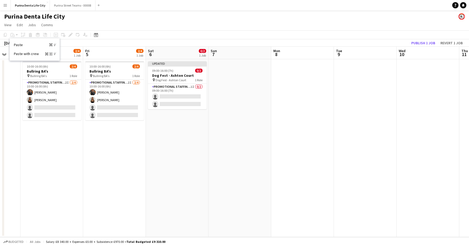
click at [238, 79] on app-date-cell at bounding box center [239, 148] width 63 height 178
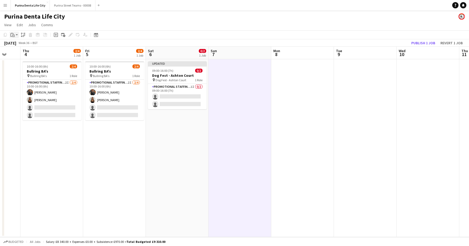
click at [14, 33] on icon "Paste" at bounding box center [12, 35] width 4 height 4
click at [18, 45] on link "Paste Command V" at bounding box center [34, 44] width 41 height 5
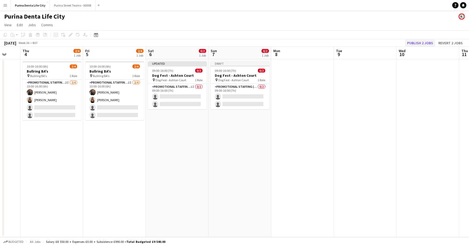
click at [422, 42] on button "Publish 2 jobs" at bounding box center [420, 43] width 30 height 7
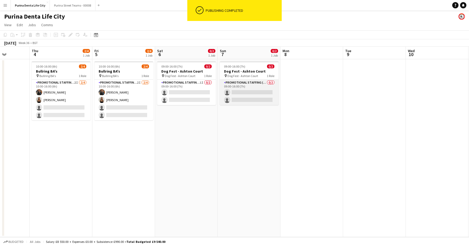
click at [262, 100] on app-card-role "Promotional Staffing (Brand Ambassadors) 0/2 09:00-16:00 (7h) single-neutral-ac…" at bounding box center [249, 92] width 59 height 25
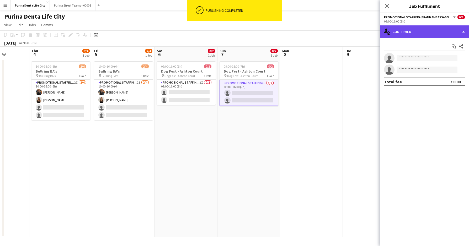
click at [430, 35] on div "single-neutral-actions-check-2 Confirmed" at bounding box center [424, 31] width 89 height 13
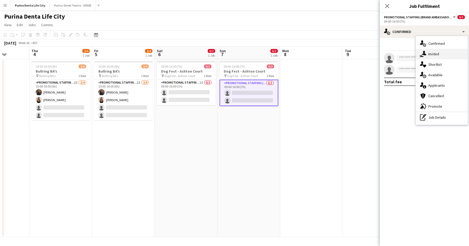
click at [432, 50] on div "single-neutral-actions-share-1 Invited" at bounding box center [442, 54] width 52 height 10
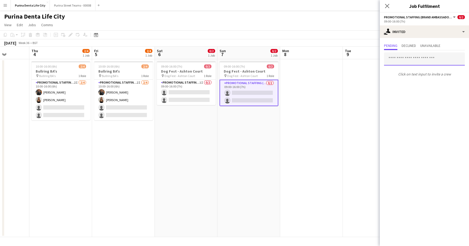
click at [405, 58] on input "text" at bounding box center [424, 58] width 81 height 13
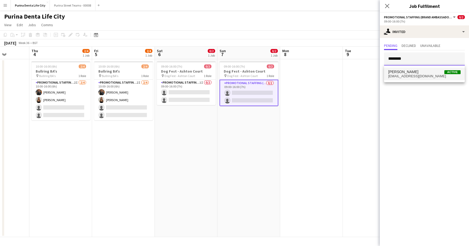
type input "********"
click at [400, 75] on span "[EMAIL_ADDRESS][DOMAIN_NAME]" at bounding box center [424, 76] width 72 height 4
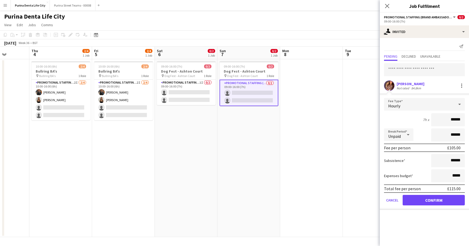
click at [410, 207] on form "Fee Type Hourly 7h x ****** Break Period Unpaid ****** Fee per person £105.00 S…" at bounding box center [424, 154] width 89 height 112
click at [414, 199] on button "Confirm" at bounding box center [434, 200] width 62 height 10
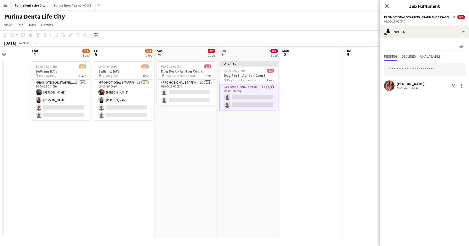
click at [312, 149] on app-date-cell at bounding box center [311, 148] width 63 height 178
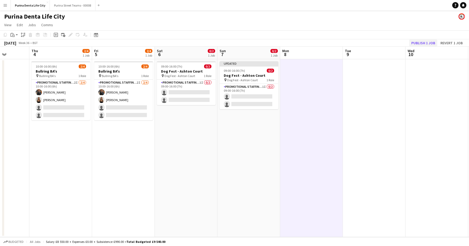
click at [430, 44] on button "Publish 1 job" at bounding box center [423, 43] width 28 height 7
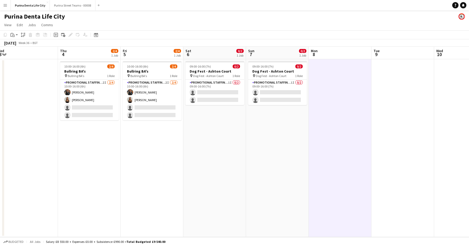
scroll to position [0, 127]
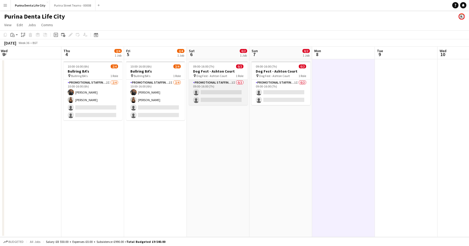
click at [214, 97] on app-card-role "Promotional Staffing (Brand Ambassadors) 1I 0/2 09:00-16:00 (7h) single-neutral…" at bounding box center [218, 92] width 59 height 25
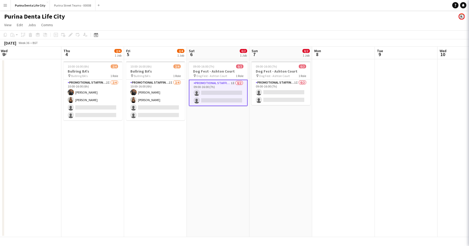
scroll to position [0, 127]
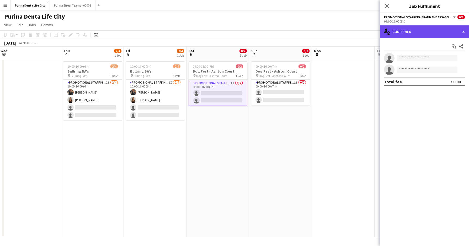
click at [411, 34] on div "single-neutral-actions-check-2 Confirmed" at bounding box center [424, 31] width 89 height 13
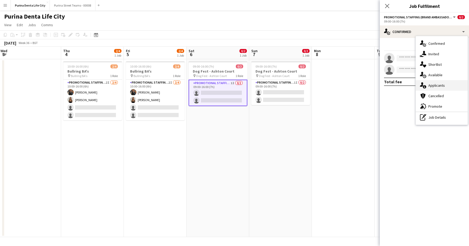
click at [443, 87] on div "single-neutral-actions-information Applicants" at bounding box center [442, 85] width 52 height 10
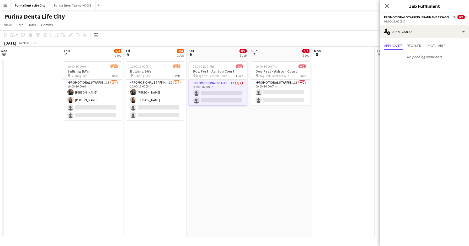
click at [227, 160] on app-date-cell "09:00-16:00 (7h) 0/2 Dog Fest - Ashton Court pin Dog Fest - Ashton Court 1 Role…" at bounding box center [217, 148] width 63 height 178
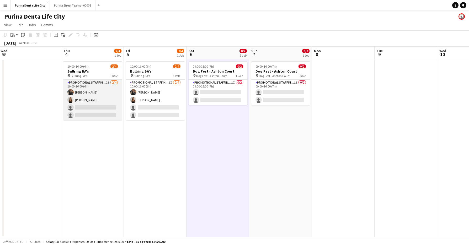
click at [81, 105] on app-card-role "Promotional Staffing (Brand Ambassadors) 2I [DATE] 10:00-16:00 (6h) [PERSON_NAM…" at bounding box center [92, 100] width 59 height 41
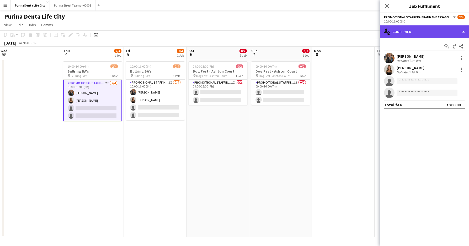
click at [404, 30] on div "single-neutral-actions-check-2 Confirmed" at bounding box center [424, 31] width 89 height 13
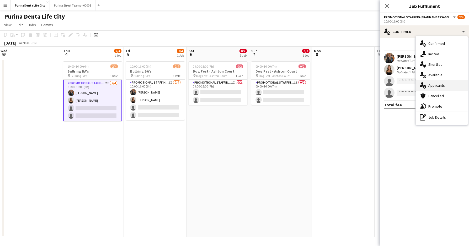
click at [439, 86] on div "single-neutral-actions-information Applicants" at bounding box center [442, 85] width 52 height 10
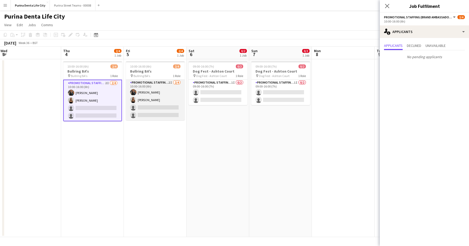
click at [163, 110] on app-card-role "Promotional Staffing (Brand Ambassadors) 2I [DATE] 10:00-16:00 (6h) [PERSON_NAM…" at bounding box center [155, 100] width 59 height 41
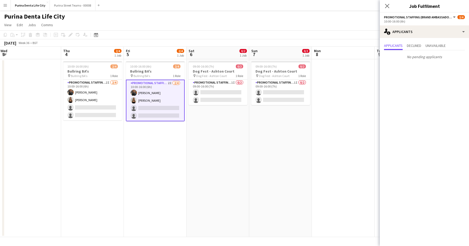
click at [242, 32] on app-toolbar "Copy Paste Paste Command V Paste with crew Command Shift V Paste linked Job [GE…" at bounding box center [234, 34] width 469 height 9
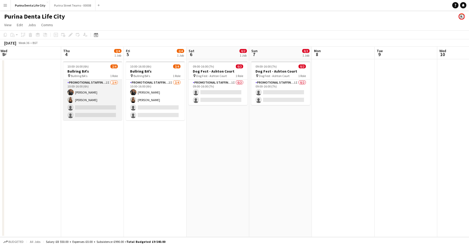
click at [91, 106] on app-card-role "Promotional Staffing (Brand Ambassadors) 2I [DATE] 10:00-16:00 (6h) [PERSON_NAM…" at bounding box center [92, 100] width 59 height 41
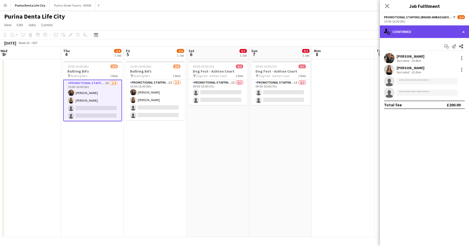
click at [426, 27] on div "single-neutral-actions-check-2 Confirmed" at bounding box center [424, 31] width 89 height 13
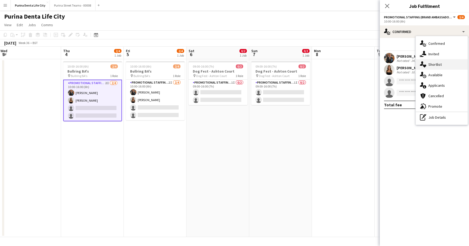
click at [435, 59] on div "single-neutral-actions-heart Shortlist" at bounding box center [442, 64] width 52 height 10
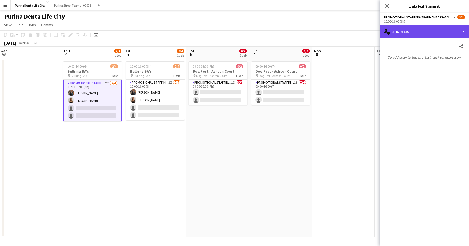
click at [419, 29] on div "single-neutral-actions-heart Shortlist" at bounding box center [424, 31] width 89 height 13
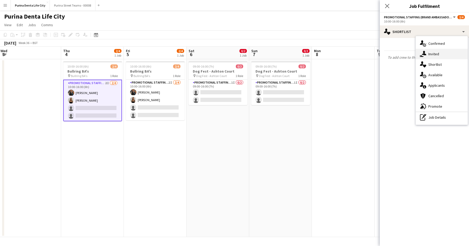
click at [431, 54] on div "single-neutral-actions-share-1 Invited" at bounding box center [442, 54] width 52 height 10
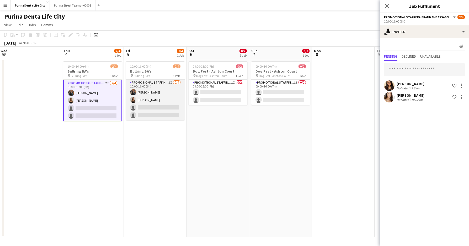
click at [144, 108] on app-card-role "Promotional Staffing (Brand Ambassadors) 2I [DATE] 10:00-16:00 (6h) [PERSON_NAM…" at bounding box center [155, 100] width 59 height 41
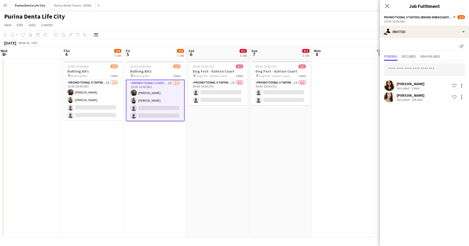
scroll to position [0, 127]
click at [266, 176] on app-date-cell "09:00-16:00 (7h) 0/2 Dog Fest - Ashton Court pin Dog Fest - Ashton Court 1 Role…" at bounding box center [280, 148] width 63 height 178
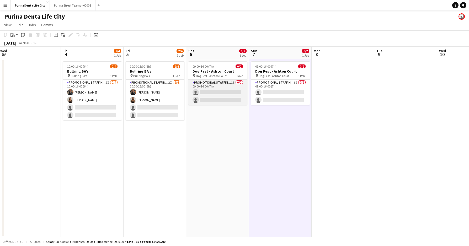
click at [223, 89] on app-card-role "Promotional Staffing (Brand Ambassadors) 1I 0/2 09:00-16:00 (7h) single-neutral…" at bounding box center [217, 92] width 59 height 25
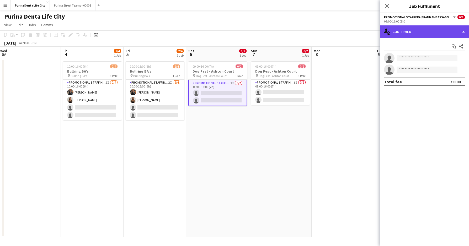
click at [449, 27] on div "single-neutral-actions-check-2 Confirmed" at bounding box center [424, 31] width 89 height 13
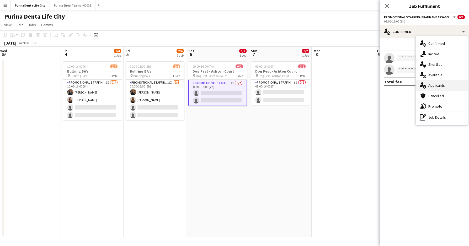
click at [442, 84] on div "single-neutral-actions-information Applicants" at bounding box center [442, 85] width 52 height 10
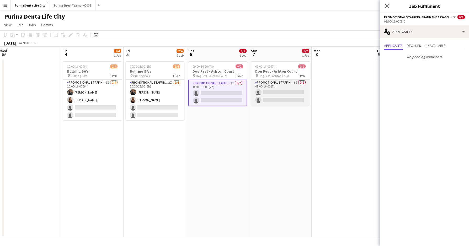
click at [271, 92] on app-card-role "Promotional Staffing (Brand Ambassadors) 1I 0/2 09:00-16:00 (7h) single-neutral…" at bounding box center [280, 92] width 59 height 25
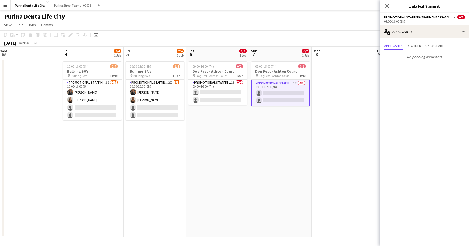
click at [296, 30] on app-page-menu "View Day view expanded Day view collapsed Month view Date picker Jump to [DATE]…" at bounding box center [234, 25] width 469 height 10
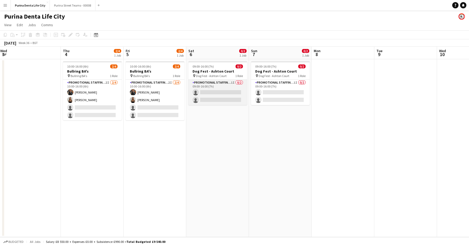
click at [214, 98] on app-card-role "Promotional Staffing (Brand Ambassadors) 1I 0/2 09:00-16:00 (7h) single-neutral…" at bounding box center [217, 92] width 59 height 25
click at [219, 95] on app-card-role "Promotional Staffing (Brand Ambassadors) 1I 0/2 09:00-16:00 (7h) single-neutral…" at bounding box center [217, 92] width 59 height 25
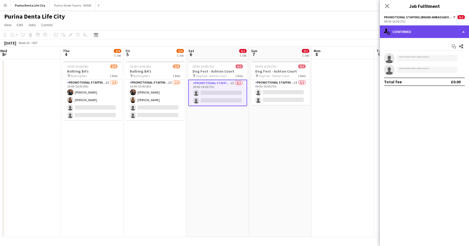
click at [412, 28] on div "single-neutral-actions-check-2 Confirmed" at bounding box center [424, 31] width 89 height 13
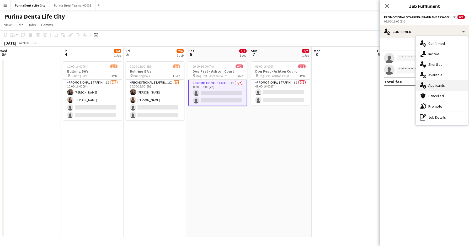
click at [430, 89] on div "single-neutral-actions-information Applicants" at bounding box center [442, 85] width 52 height 10
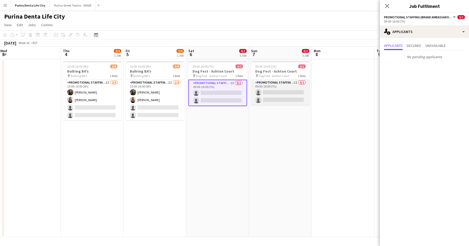
click at [274, 95] on app-card-role "Promotional Staffing (Brand Ambassadors) 1I 0/2 09:00-16:00 (7h) single-neutral…" at bounding box center [280, 92] width 59 height 25
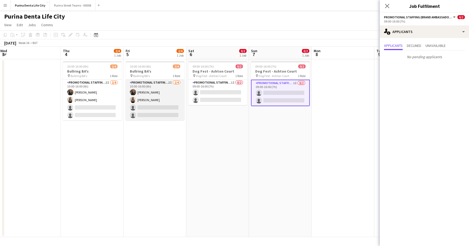
click at [132, 119] on app-card-role "Promotional Staffing (Brand Ambassadors) 2I [DATE] 10:00-16:00 (6h) [PERSON_NAM…" at bounding box center [155, 100] width 59 height 41
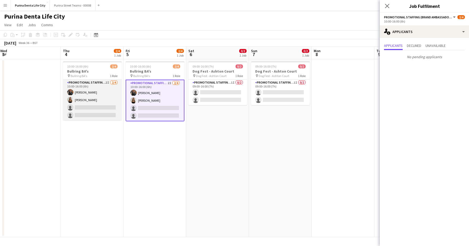
click at [82, 112] on app-card-role "Promotional Staffing (Brand Ambassadors) 2I [DATE] 10:00-16:00 (6h) [PERSON_NAM…" at bounding box center [92, 100] width 59 height 41
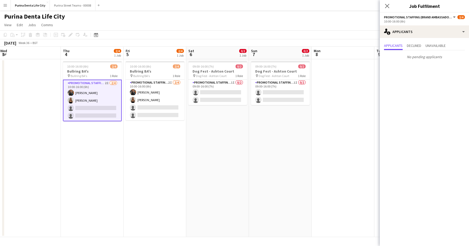
click at [178, 38] on app-toolbar "Copy Paste Paste Command V Paste with crew Command Shift V Paste linked Job [GE…" at bounding box center [234, 34] width 469 height 9
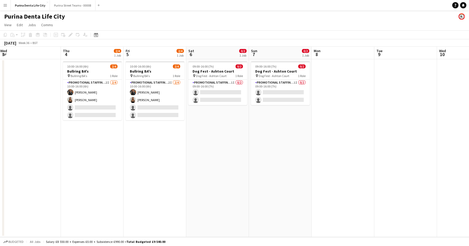
click at [4, 6] on app-icon "Menu" at bounding box center [5, 5] width 4 height 4
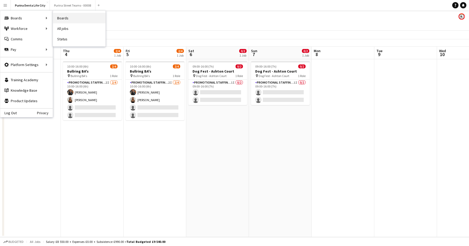
click at [69, 15] on link "Boards" at bounding box center [79, 18] width 52 height 10
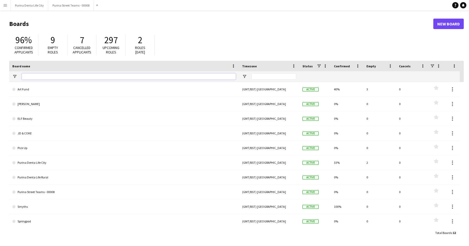
click at [61, 75] on input "Board name Filter Input" at bounding box center [129, 76] width 214 height 6
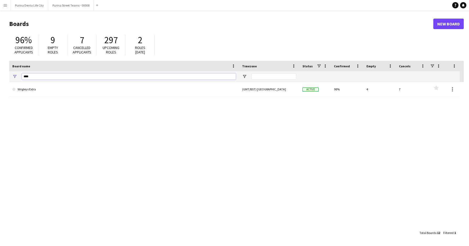
type input "****"
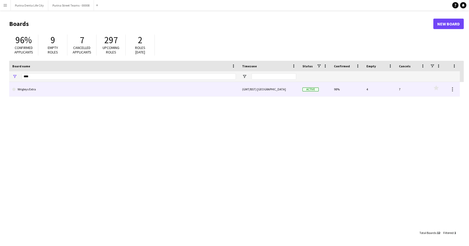
click at [41, 90] on link "Wrigleys Extra" at bounding box center [123, 89] width 223 height 15
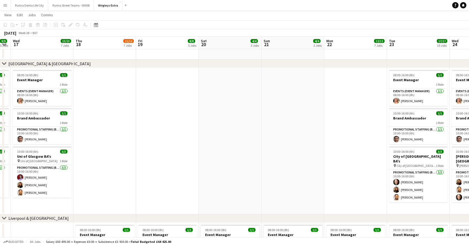
scroll to position [0, 115]
click at [3, 4] on app-icon "Menu" at bounding box center [5, 5] width 4 height 4
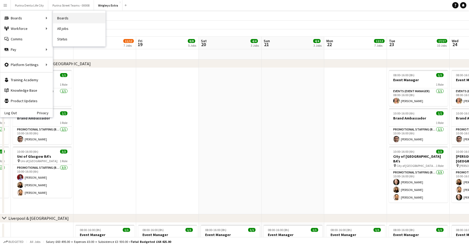
click at [72, 15] on link "Boards" at bounding box center [79, 18] width 52 height 10
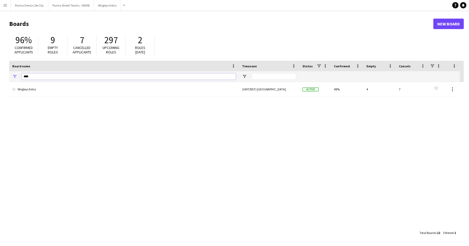
click at [84, 78] on input "****" at bounding box center [129, 76] width 214 height 6
type input "*"
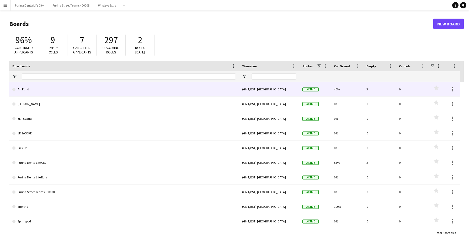
click at [70, 87] on link "Art Fund" at bounding box center [123, 89] width 223 height 15
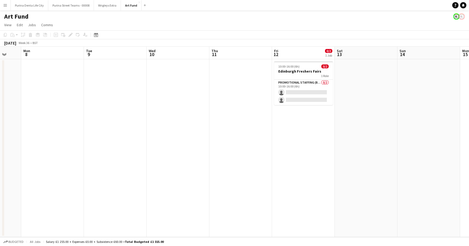
scroll to position [0, 168]
click at [294, 94] on app-card-role "Promotional Staffing (Brand Ambassadors) 0/2 10:00-16:00 (6h) single-neutral-ac…" at bounding box center [302, 92] width 59 height 25
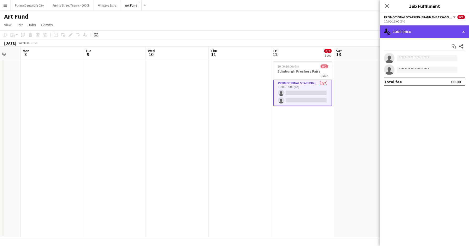
click at [441, 30] on div "single-neutral-actions-check-2 Confirmed" at bounding box center [424, 31] width 89 height 13
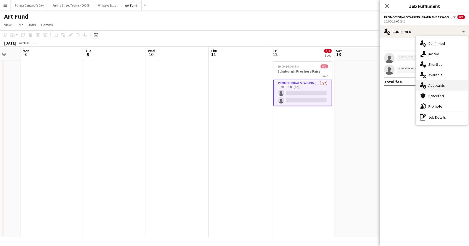
click at [447, 83] on div "single-neutral-actions-information Applicants" at bounding box center [442, 85] width 52 height 10
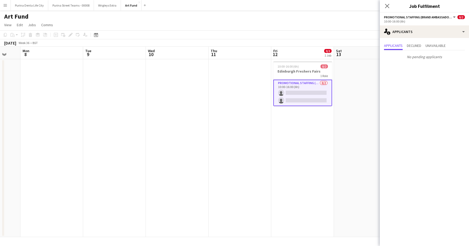
click at [276, 139] on app-date-cell "10:00-16:00 (6h) 0/2 Edinburgh Freshers Fairs 1 Role Promotional Staffing (Bran…" at bounding box center [302, 148] width 63 height 178
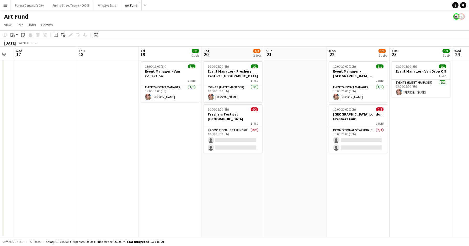
scroll to position [0, 177]
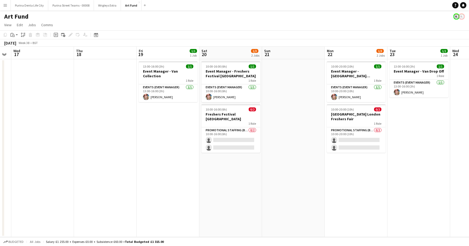
click at [237, 150] on app-date-cell "10:00-16:00 (6h) 1/1 Event Manager - Freshers Festival [GEOGRAPHIC_DATA] 1 Role…" at bounding box center [230, 148] width 63 height 178
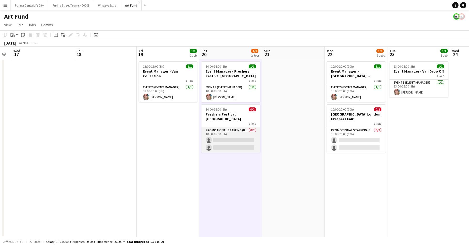
click at [232, 143] on app-card-role "Promotional Staffing (Brand Ambassadors) 0/2 10:00-16:00 (6h) single-neutral-ac…" at bounding box center [230, 139] width 59 height 25
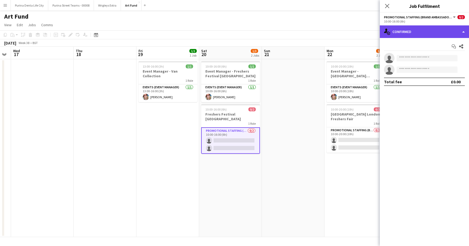
click at [422, 25] on div "single-neutral-actions-check-2 Confirmed" at bounding box center [424, 31] width 89 height 13
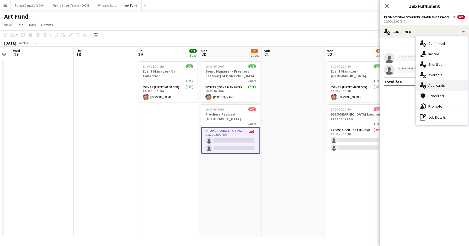
click at [448, 88] on div "single-neutral-actions-information Applicants" at bounding box center [442, 85] width 52 height 10
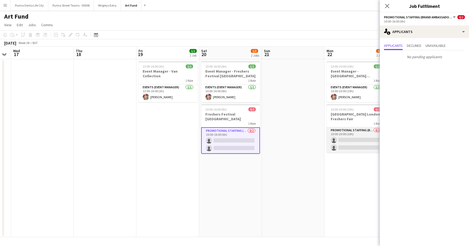
click at [344, 136] on app-card-role "Promotional Staffing (Brand Ambassadors) 0/2 10:00-20:00 (10h) single-neutral-a…" at bounding box center [355, 139] width 59 height 25
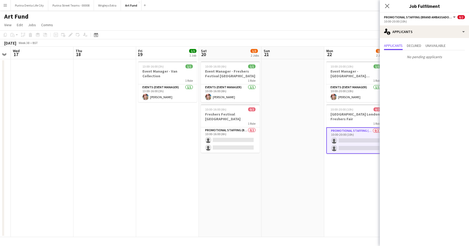
click at [275, 181] on app-date-cell at bounding box center [292, 148] width 63 height 178
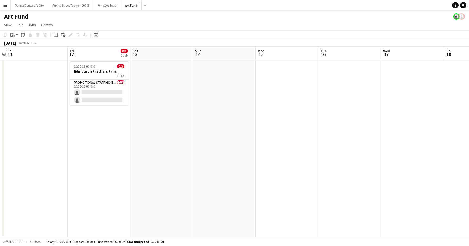
scroll to position [0, 110]
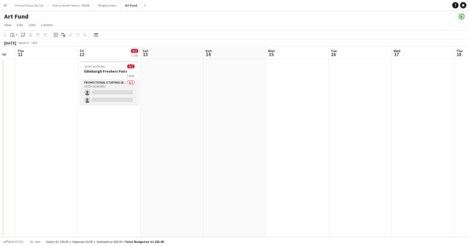
click at [117, 91] on app-card-role "Promotional Staffing (Brand Ambassadors) 0/2 10:00-16:00 (6h) single-neutral-ac…" at bounding box center [109, 92] width 59 height 25
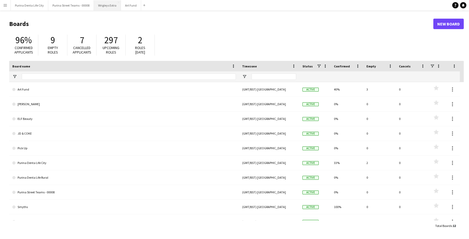
click at [108, 7] on button "Wrigleys Extra Close" at bounding box center [107, 5] width 27 height 10
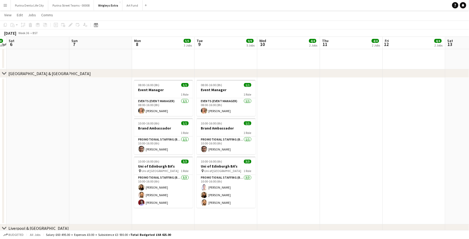
scroll to position [221, 0]
